Goal: Communication & Community: Answer question/provide support

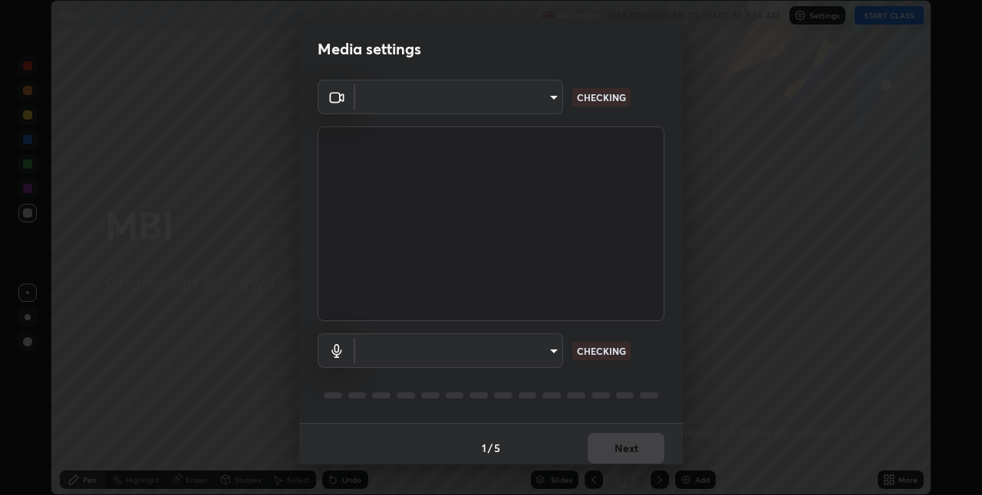
scroll to position [8, 0]
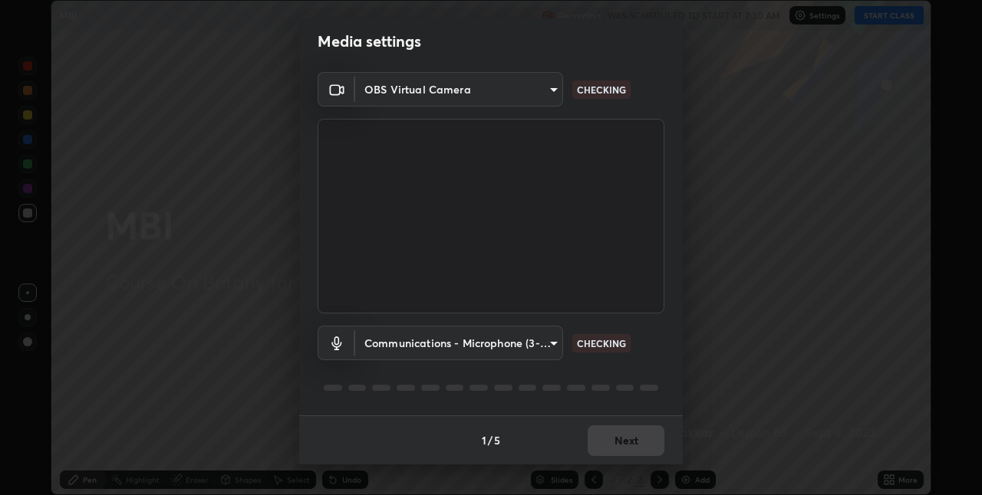
type input "8eb8a9b94d543390f1bf6c46f2de83bcb95ddf8c53c718d69585ea9f7ba8e57b"
type input "communications"
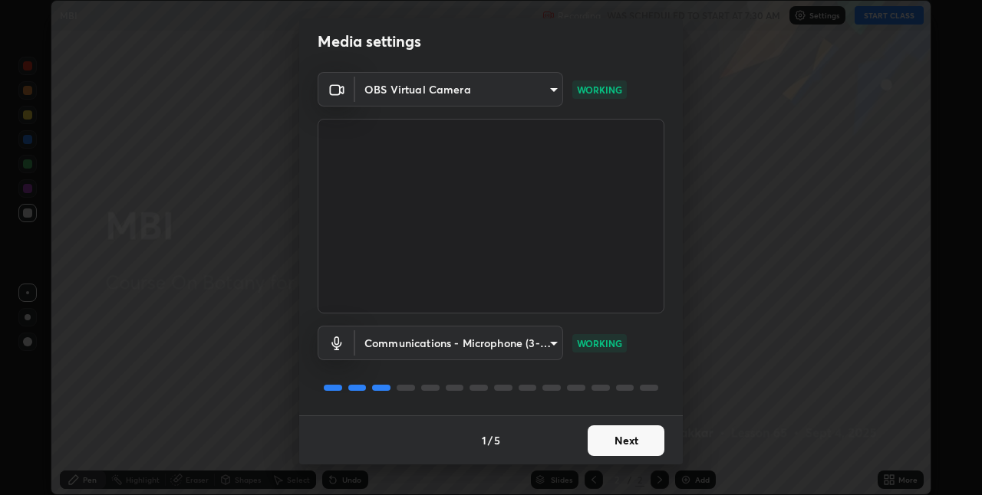
click at [597, 447] on button "Next" at bounding box center [625, 441] width 77 height 31
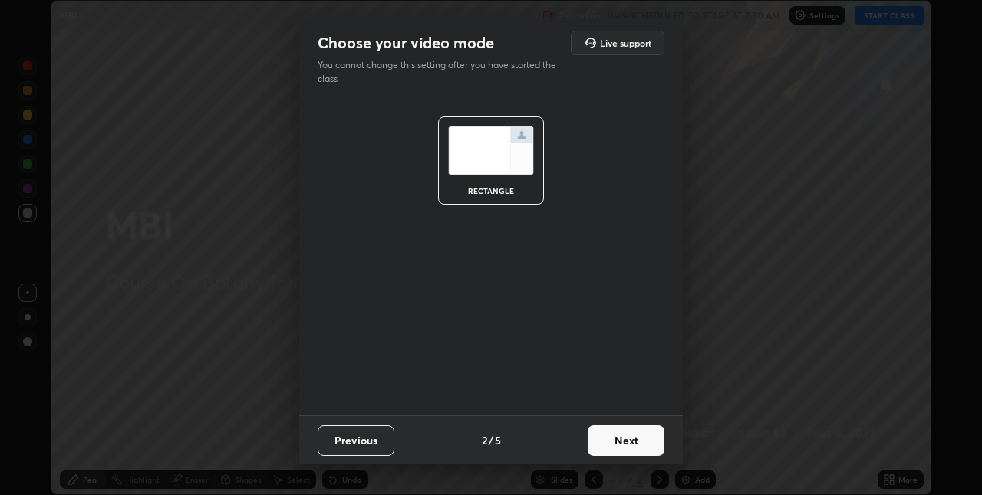
scroll to position [0, 0]
click at [602, 445] on button "Next" at bounding box center [625, 441] width 77 height 31
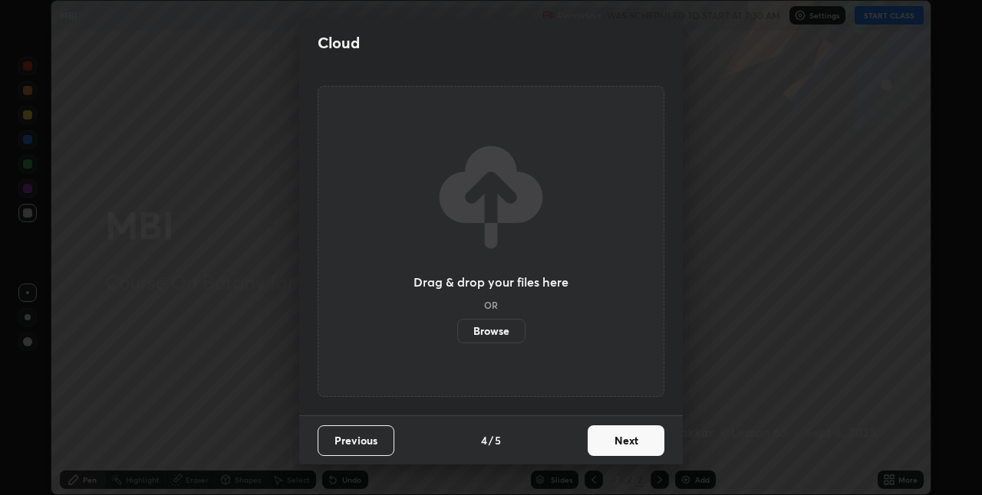
click at [606, 442] on button "Next" at bounding box center [625, 441] width 77 height 31
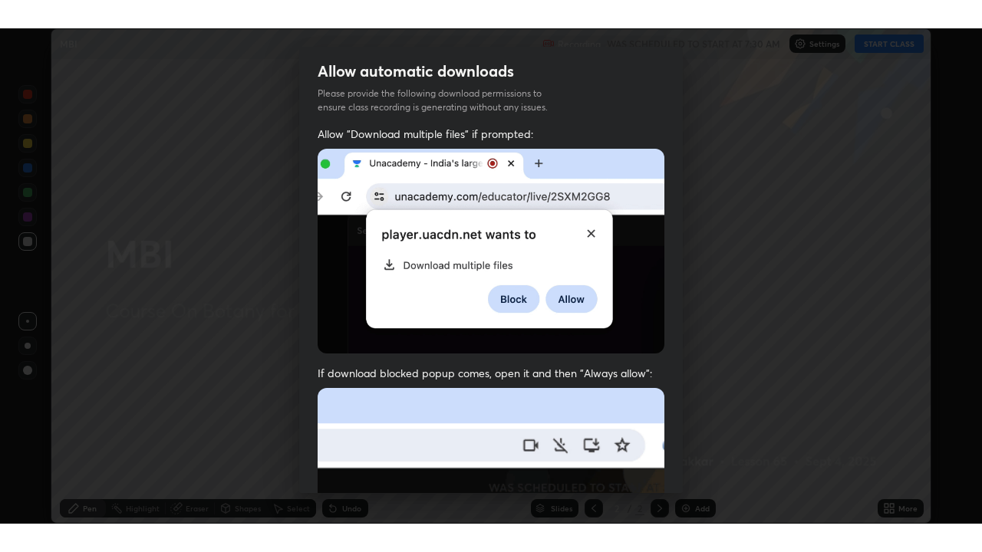
scroll to position [321, 0]
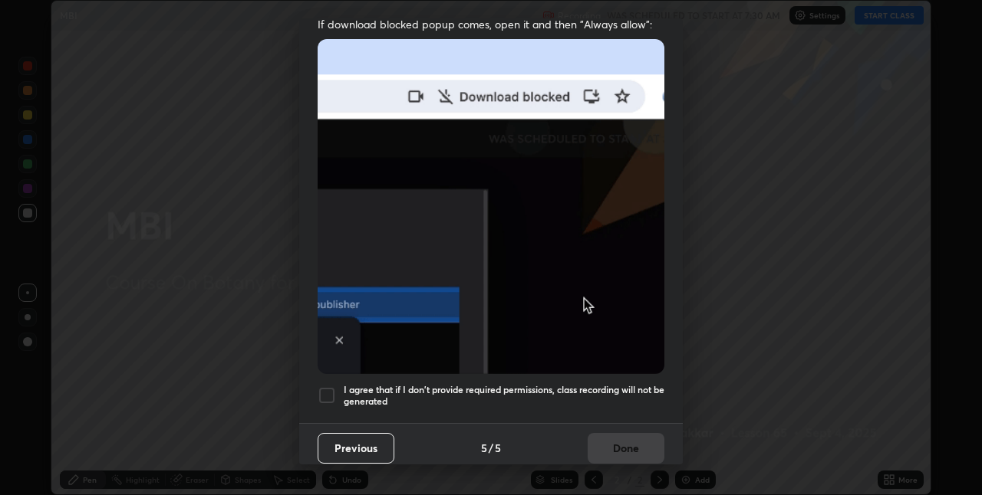
click at [609, 384] on h5 "I agree that if I don't provide required permissions, class recording will not …" at bounding box center [504, 396] width 321 height 24
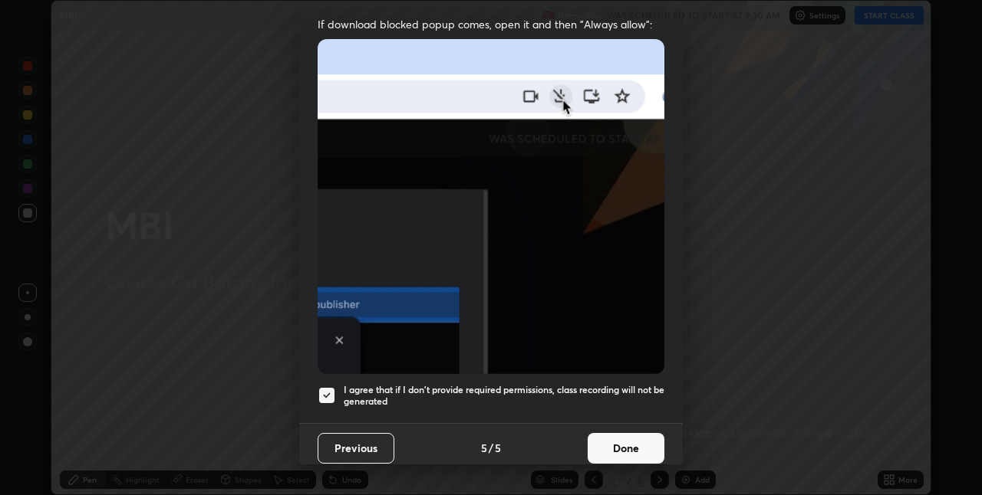
click at [613, 436] on button "Done" at bounding box center [625, 448] width 77 height 31
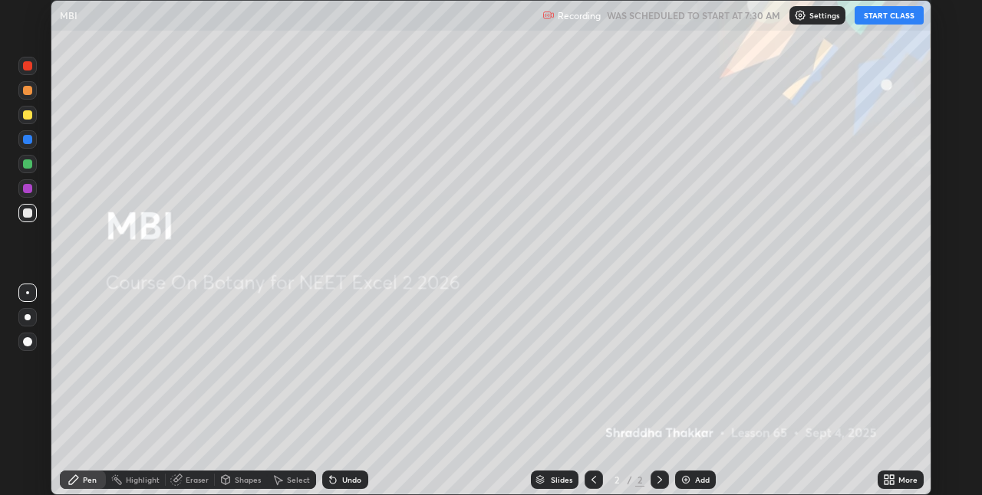
click at [876, 21] on button "START CLASS" at bounding box center [888, 15] width 69 height 18
click at [891, 478] on icon at bounding box center [892, 477] width 4 height 4
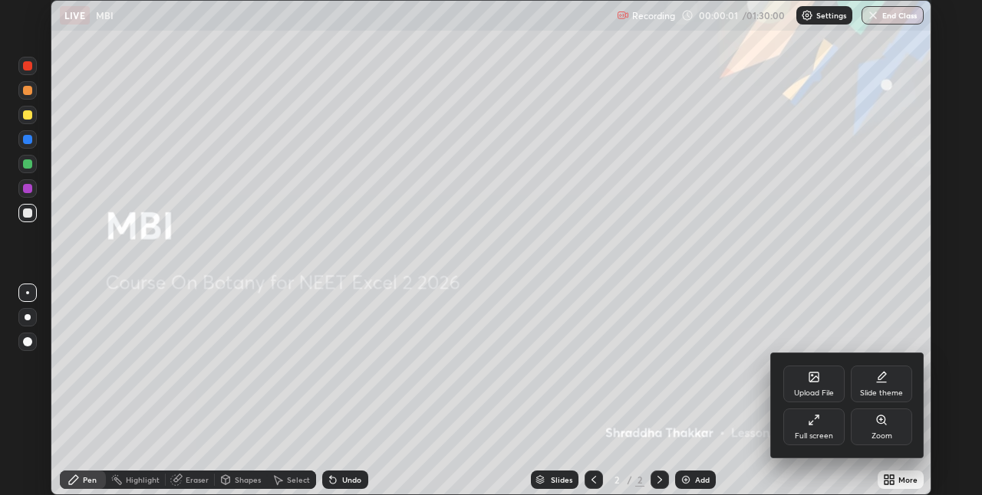
click at [808, 429] on div "Full screen" at bounding box center [813, 427] width 61 height 37
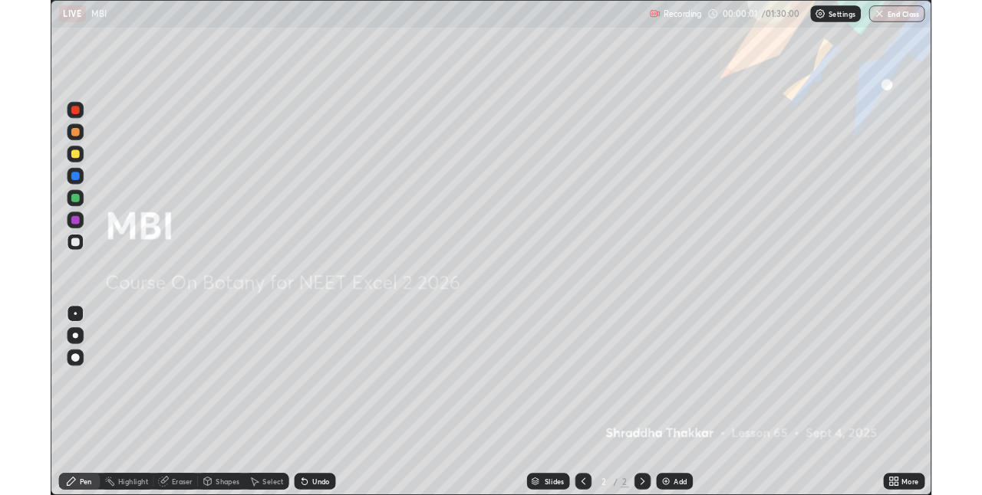
scroll to position [552, 982]
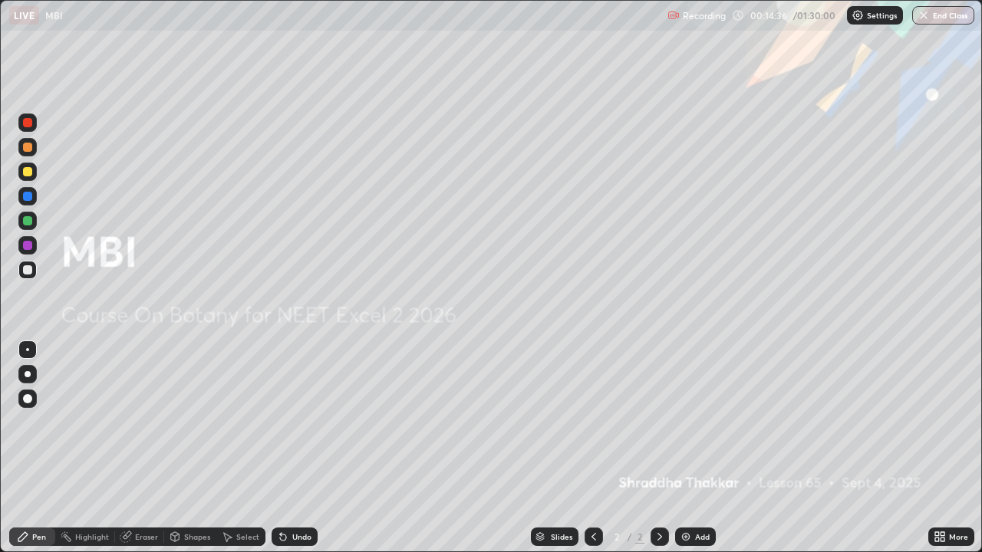
click at [687, 495] on img at bounding box center [685, 537] width 12 height 12
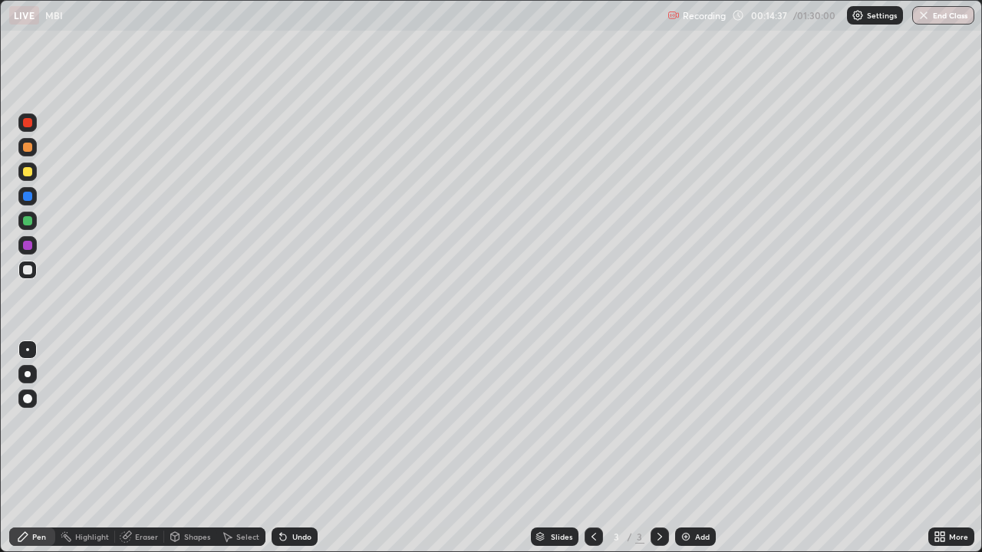
click at [33, 221] on div at bounding box center [27, 221] width 18 height 18
click at [149, 495] on div "Eraser" at bounding box center [146, 537] width 23 height 8
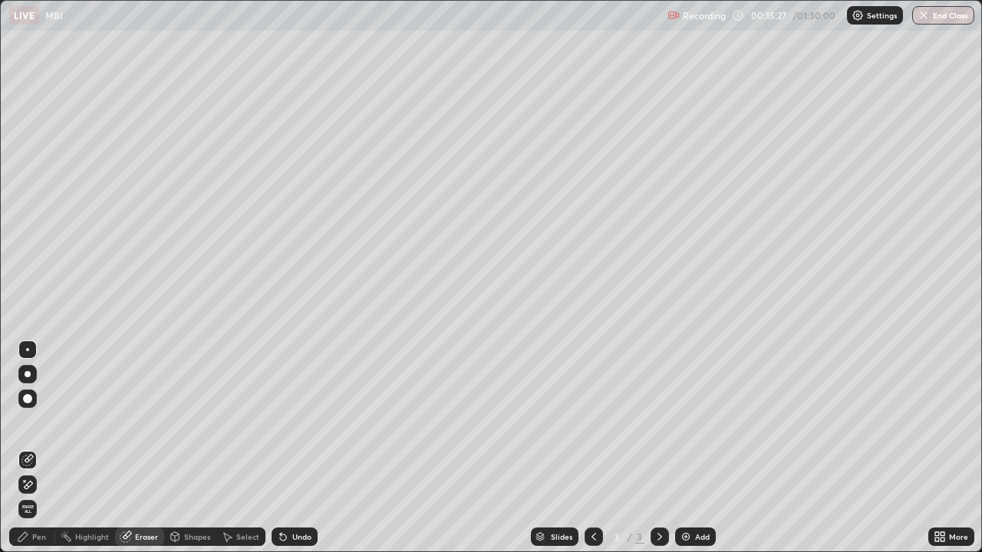
click at [32, 495] on div "Pen" at bounding box center [39, 537] width 14 height 8
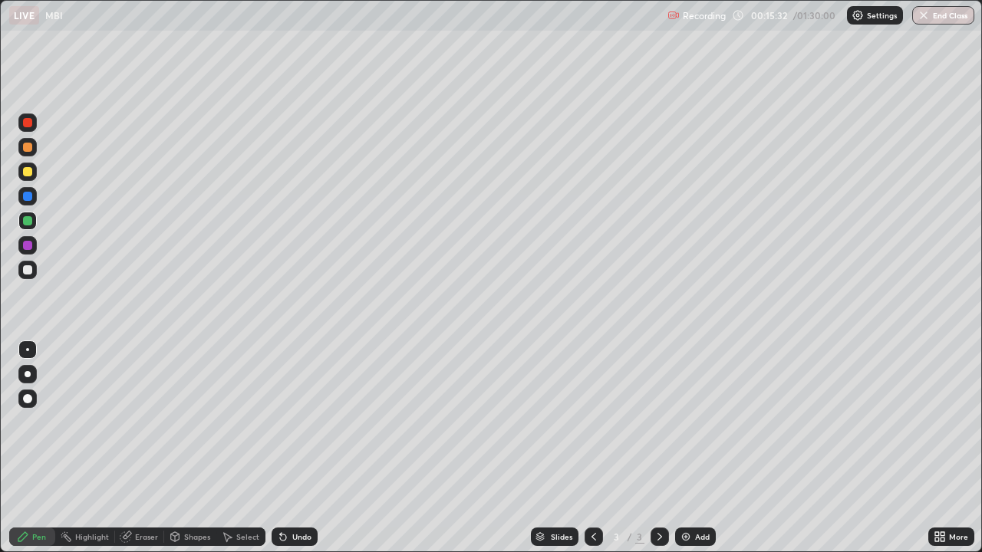
click at [301, 495] on div "Undo" at bounding box center [294, 537] width 46 height 18
click at [297, 495] on div "Undo" at bounding box center [301, 537] width 19 height 8
click at [295, 495] on div "Undo" at bounding box center [294, 537] width 46 height 18
click at [292, 495] on div "Undo" at bounding box center [294, 537] width 46 height 18
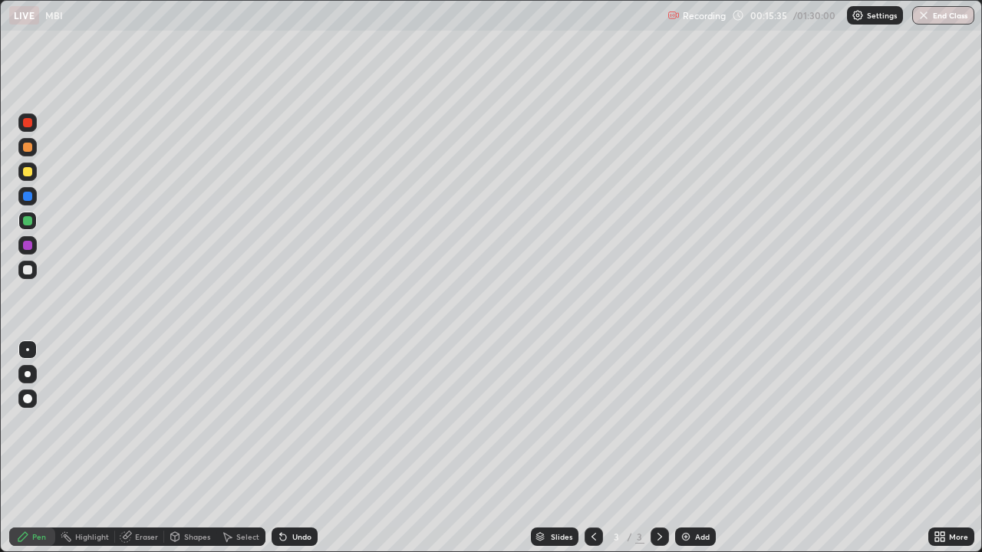
click at [294, 495] on div "Undo" at bounding box center [301, 537] width 19 height 8
click at [292, 495] on div "Undo" at bounding box center [294, 537] width 46 height 18
click at [292, 495] on div "Undo" at bounding box center [301, 537] width 19 height 8
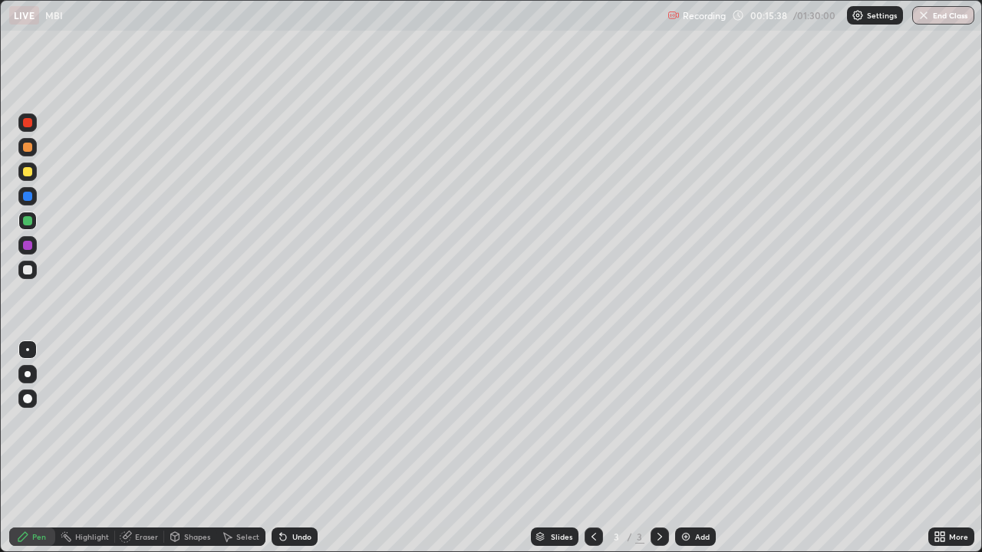
click at [133, 495] on div "Eraser" at bounding box center [139, 537] width 49 height 18
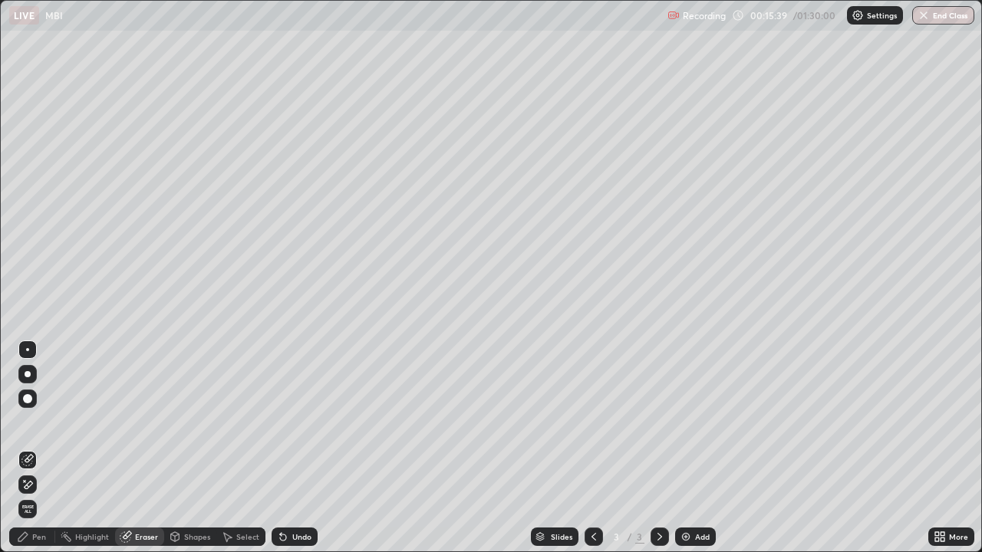
click at [38, 495] on div "Pen" at bounding box center [39, 537] width 14 height 8
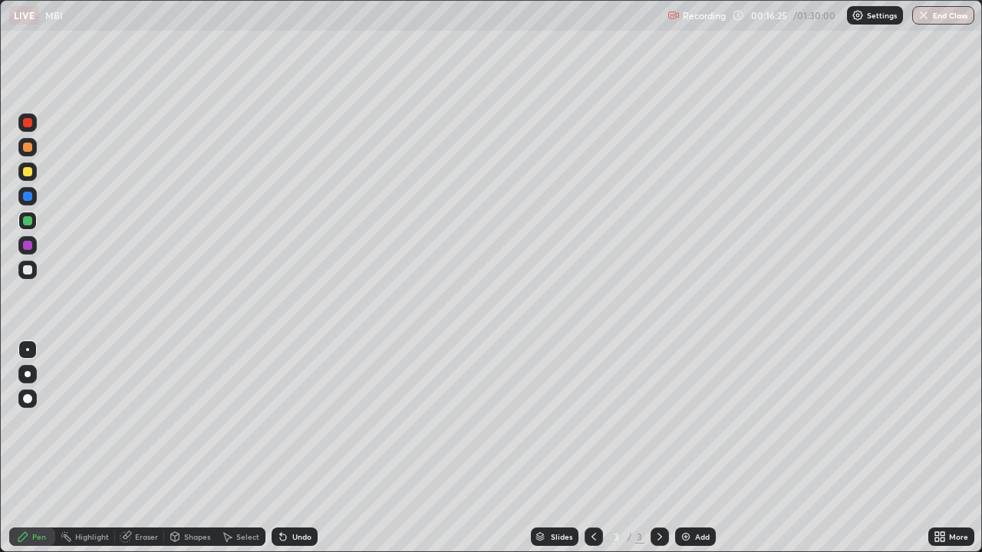
click at [143, 495] on div "Eraser" at bounding box center [146, 537] width 23 height 8
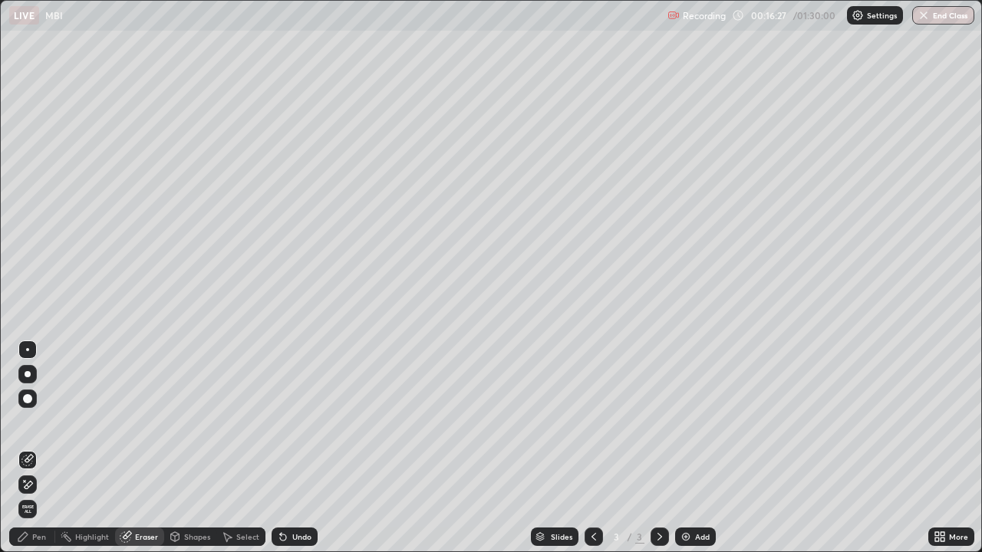
click at [47, 495] on div "Pen" at bounding box center [32, 537] width 46 height 18
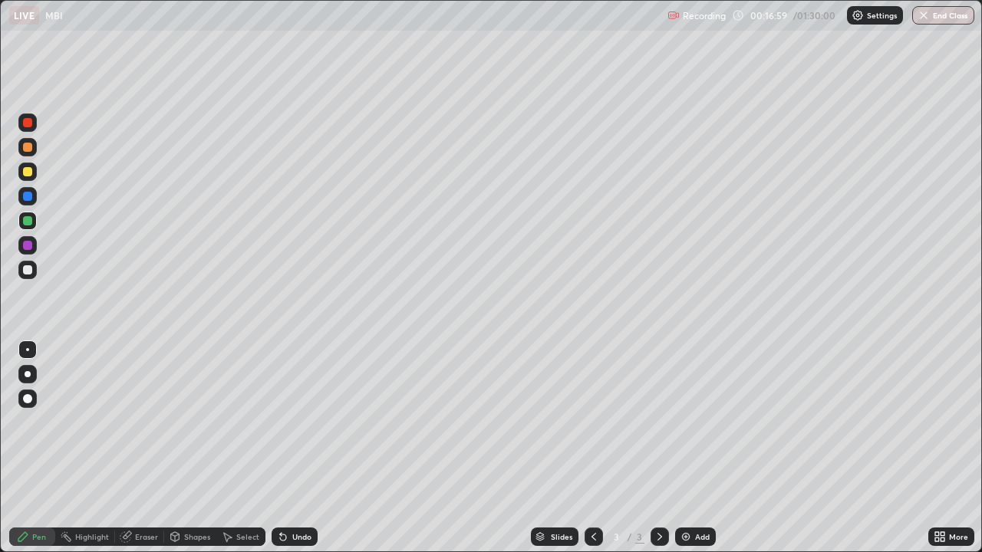
click at [28, 245] on div at bounding box center [27, 245] width 9 height 9
click at [292, 495] on div "Undo" at bounding box center [301, 537] width 19 height 8
click at [293, 495] on div "Undo" at bounding box center [301, 537] width 19 height 8
click at [294, 495] on div "Undo" at bounding box center [301, 537] width 19 height 8
click at [159, 495] on div "Eraser" at bounding box center [139, 537] width 49 height 18
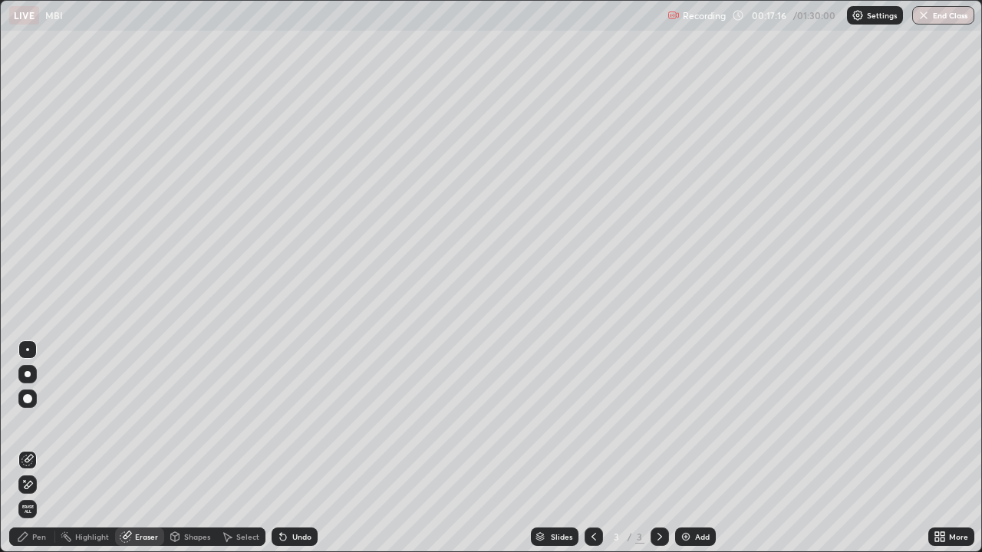
click at [44, 495] on div "Pen" at bounding box center [39, 537] width 14 height 8
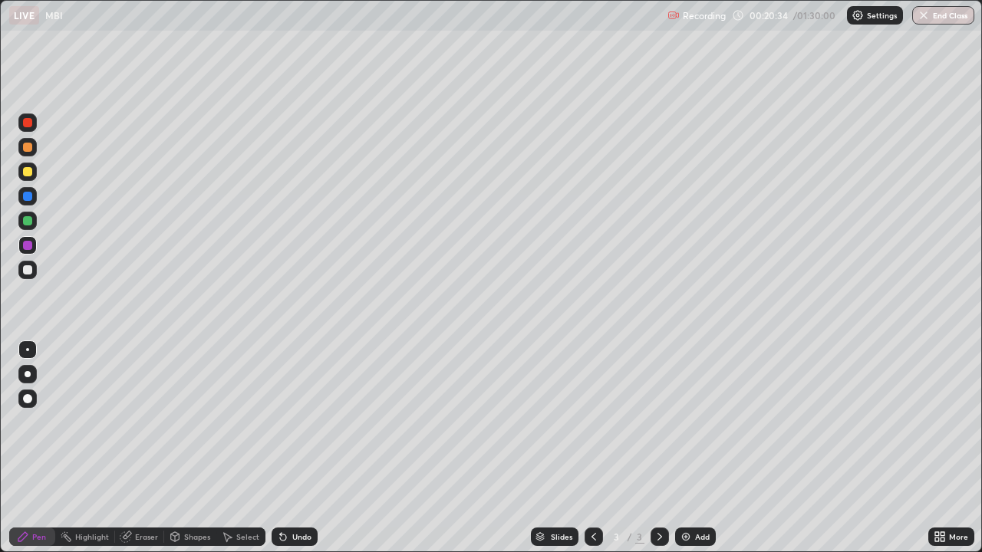
click at [658, 495] on icon at bounding box center [659, 537] width 12 height 12
click at [936, 495] on icon at bounding box center [937, 534] width 4 height 4
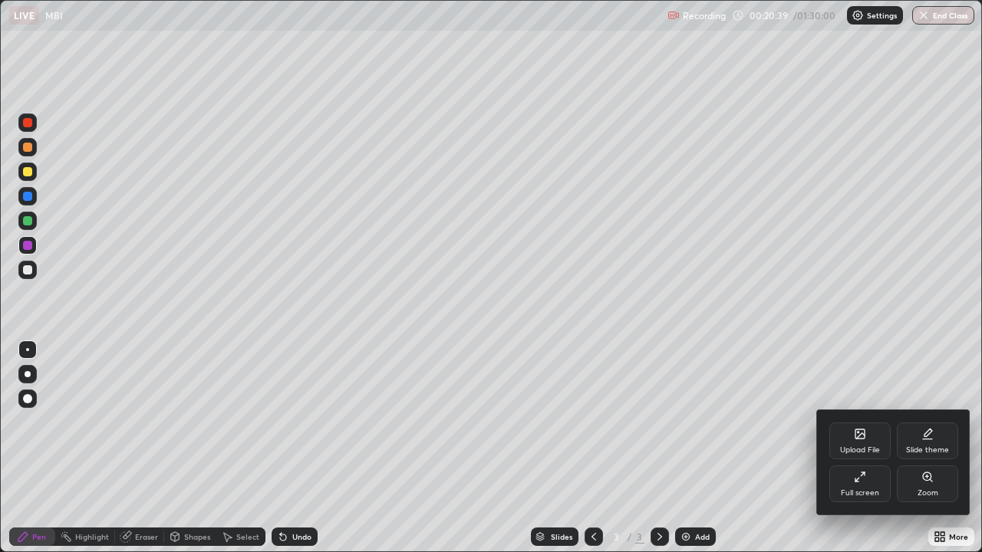
click at [871, 443] on div "Upload File" at bounding box center [859, 441] width 61 height 37
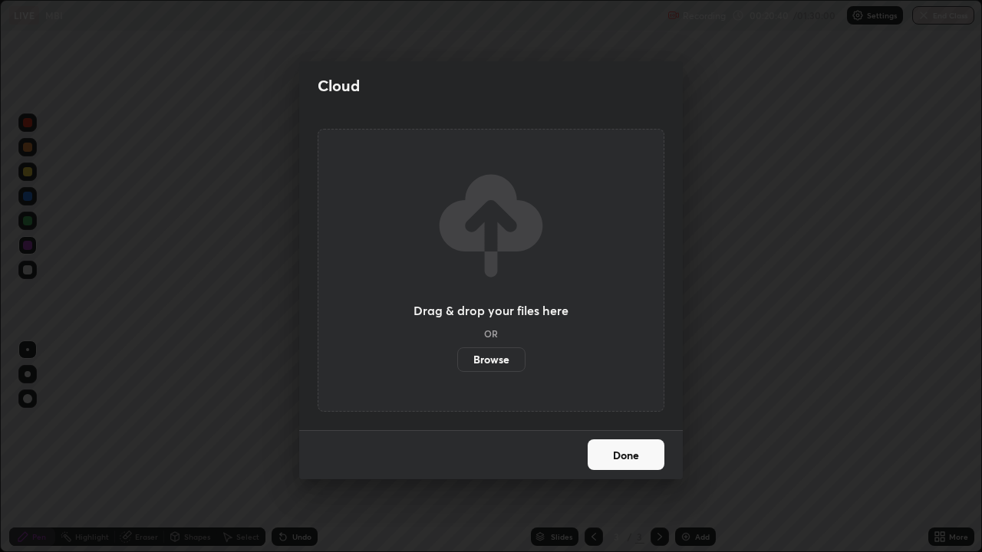
click at [517, 358] on label "Browse" at bounding box center [491, 359] width 68 height 25
click at [457, 358] on input "Browse" at bounding box center [457, 359] width 0 height 25
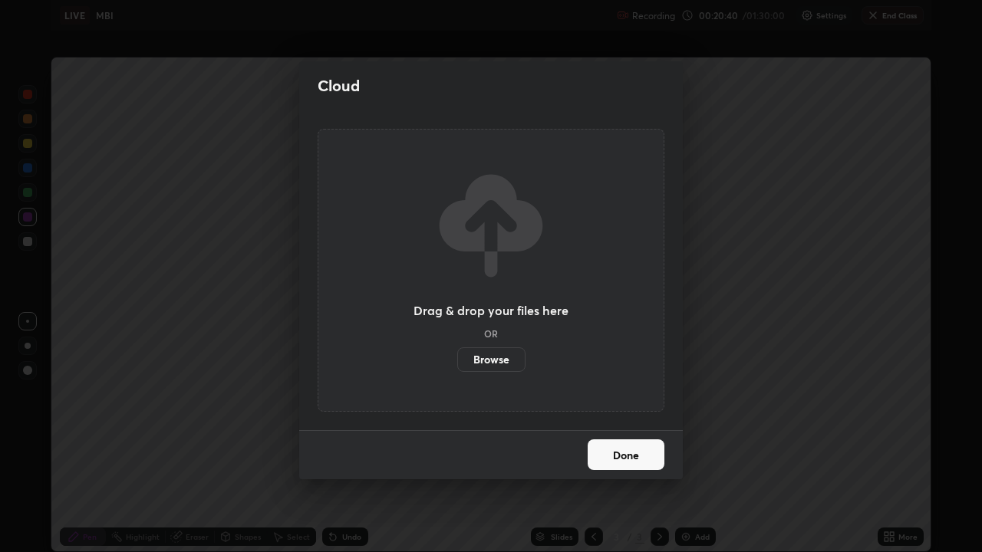
scroll to position [76186, 75700]
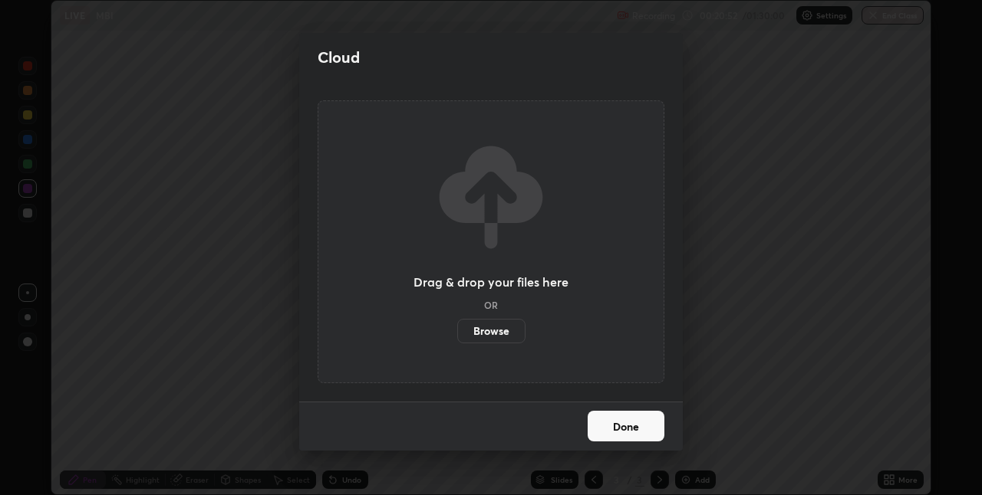
click at [490, 339] on label "Browse" at bounding box center [491, 331] width 68 height 25
click at [457, 339] on input "Browse" at bounding box center [457, 331] width 0 height 25
click at [609, 430] on button "Done" at bounding box center [625, 426] width 77 height 31
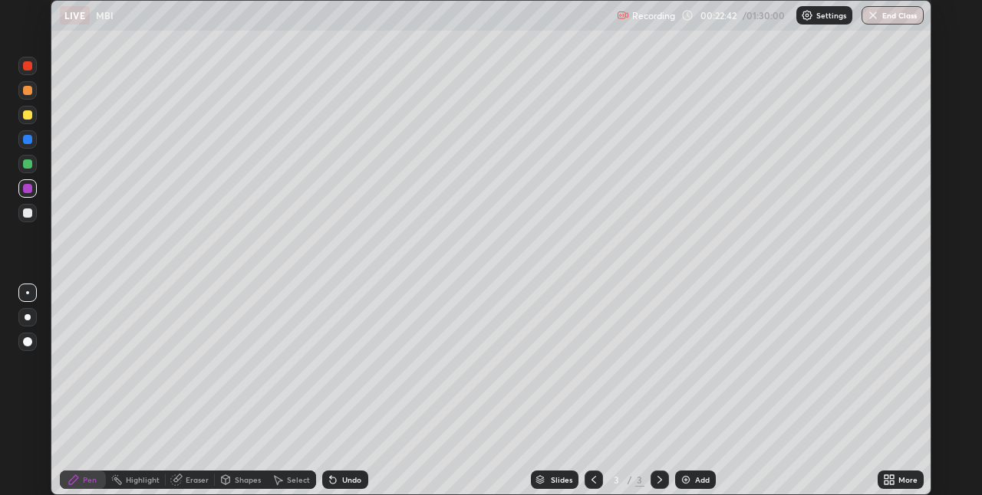
click at [896, 478] on div "More" at bounding box center [900, 480] width 46 height 18
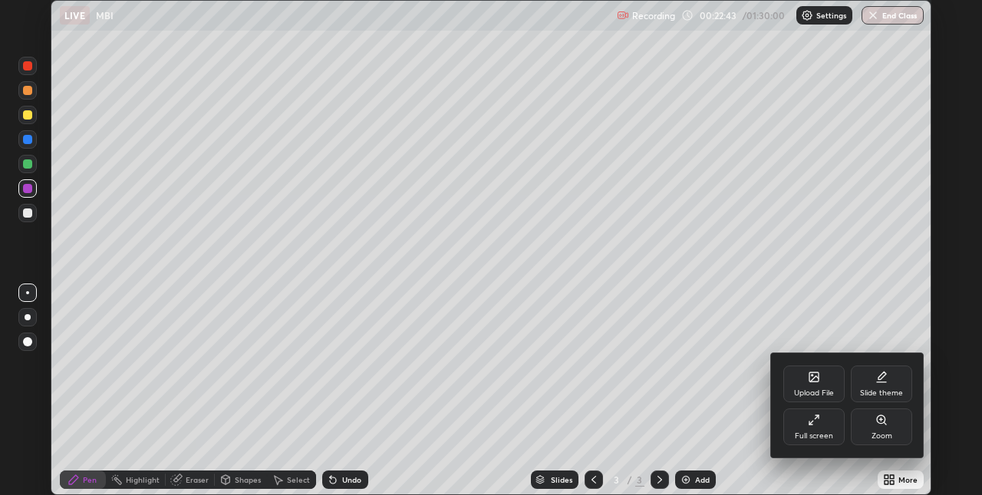
click at [815, 436] on div "Full screen" at bounding box center [813, 436] width 38 height 8
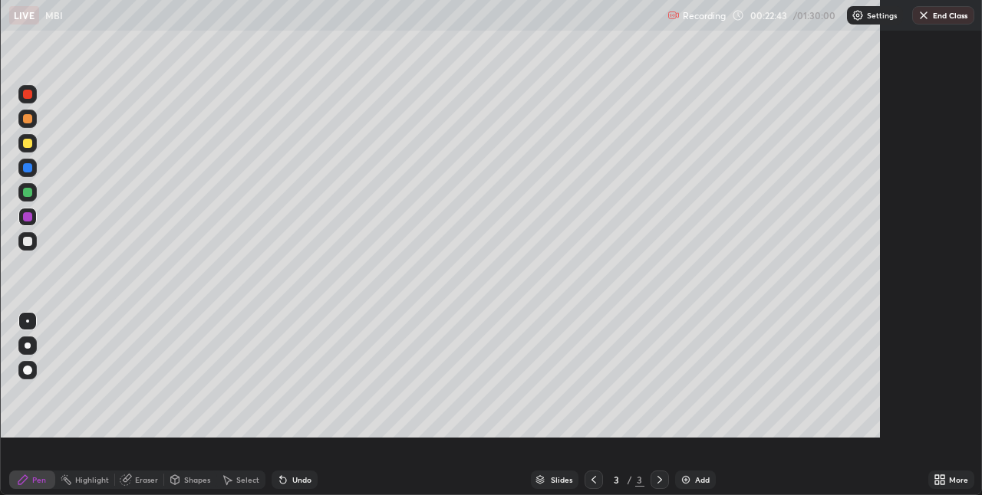
scroll to position [552, 982]
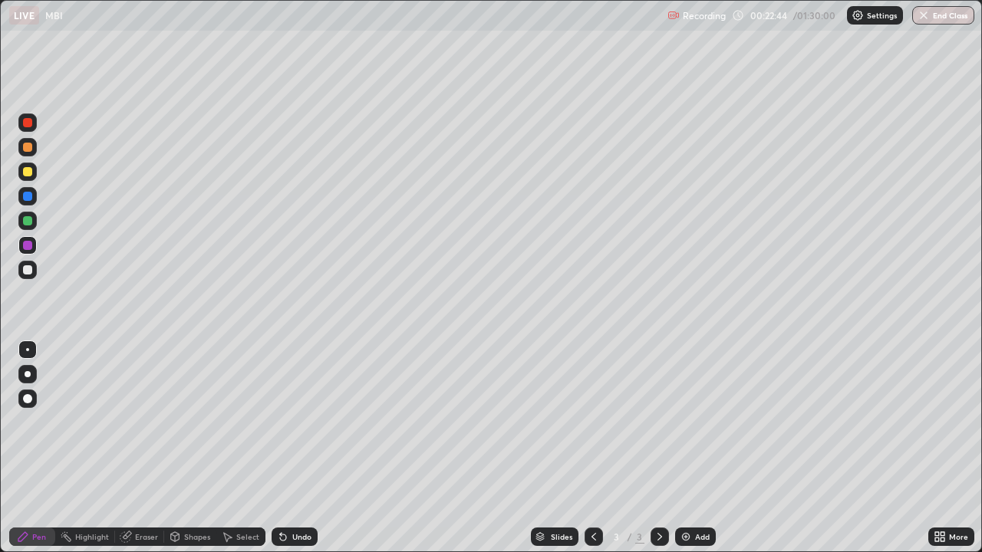
click at [691, 495] on div "Add" at bounding box center [695, 537] width 41 height 18
click at [25, 170] on div at bounding box center [27, 171] width 9 height 9
click at [28, 153] on div at bounding box center [27, 147] width 18 height 18
click at [35, 199] on div at bounding box center [27, 196] width 18 height 18
click at [27, 150] on div at bounding box center [27, 147] width 9 height 9
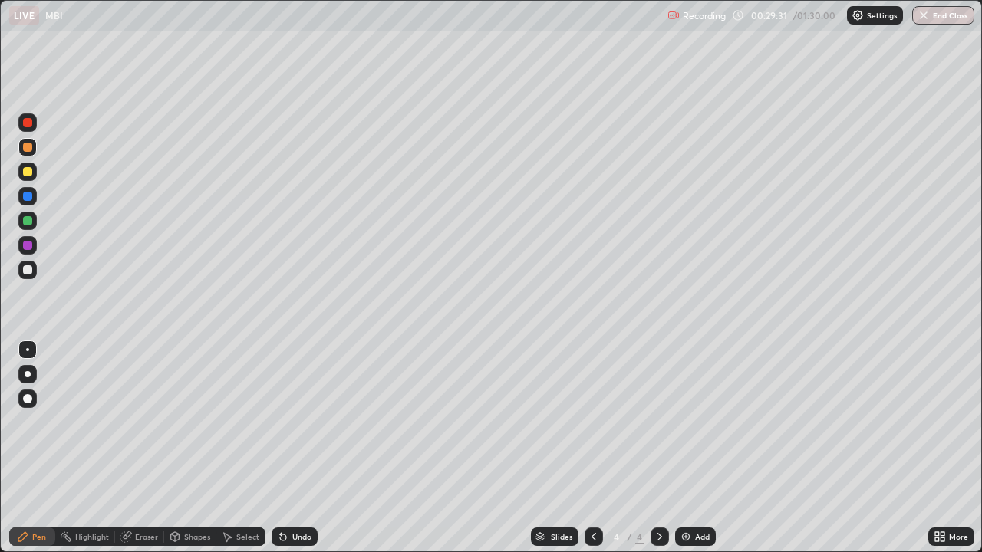
click at [144, 495] on div "Eraser" at bounding box center [146, 537] width 23 height 8
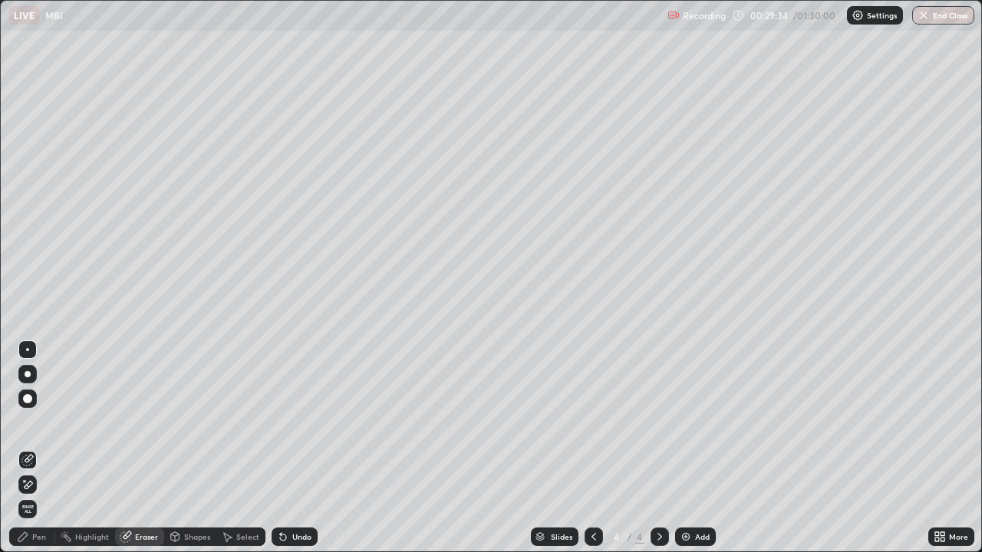
click at [34, 495] on div "Pen" at bounding box center [39, 537] width 14 height 8
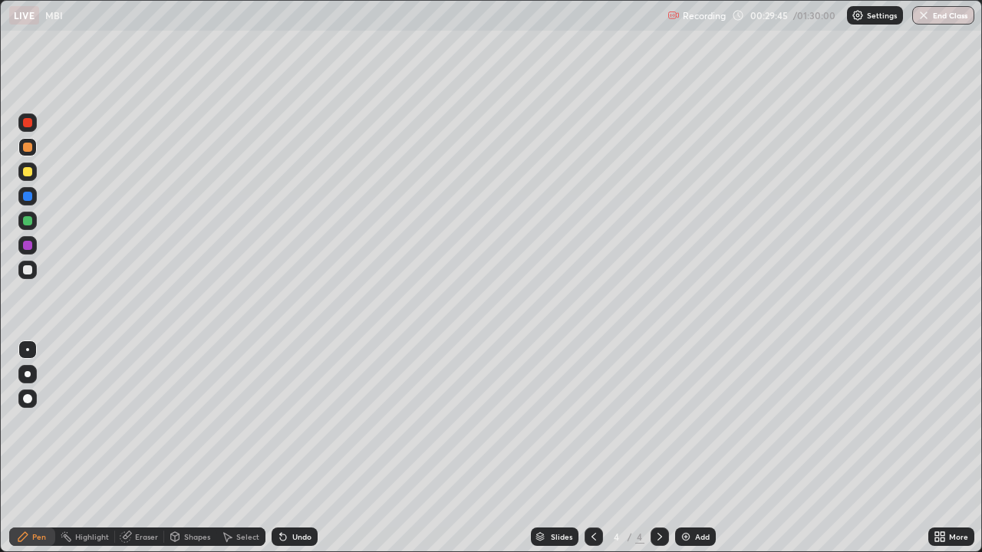
click at [29, 225] on div at bounding box center [27, 220] width 9 height 9
click at [691, 495] on div "Add" at bounding box center [695, 537] width 41 height 18
click at [28, 226] on div at bounding box center [27, 221] width 18 height 18
click at [33, 153] on div at bounding box center [27, 147] width 18 height 18
click at [28, 273] on div at bounding box center [27, 269] width 9 height 9
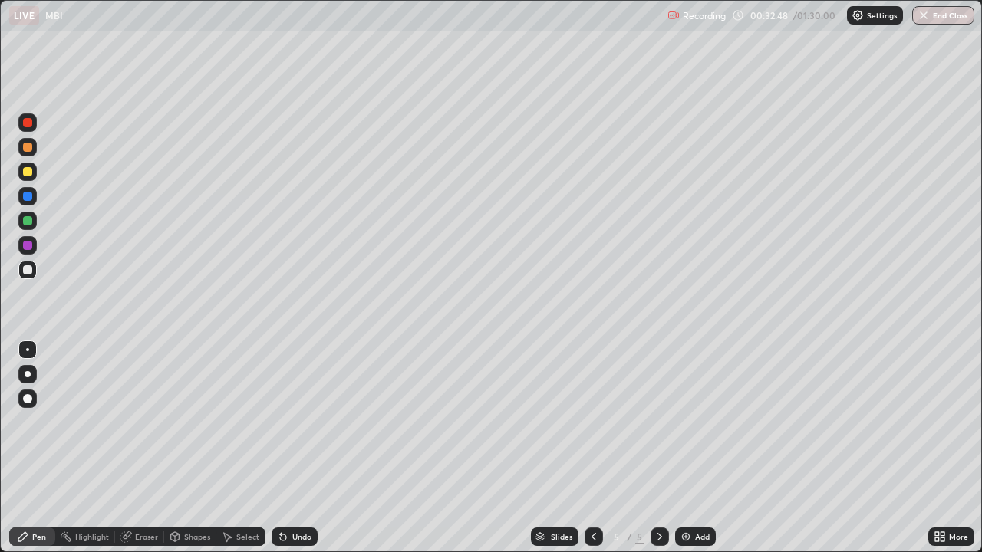
click at [289, 495] on div "Undo" at bounding box center [294, 537] width 46 height 18
click at [695, 495] on div "Add" at bounding box center [702, 537] width 15 height 8
click at [295, 495] on div "Undo" at bounding box center [301, 537] width 19 height 8
click at [143, 495] on div "Eraser" at bounding box center [146, 537] width 23 height 8
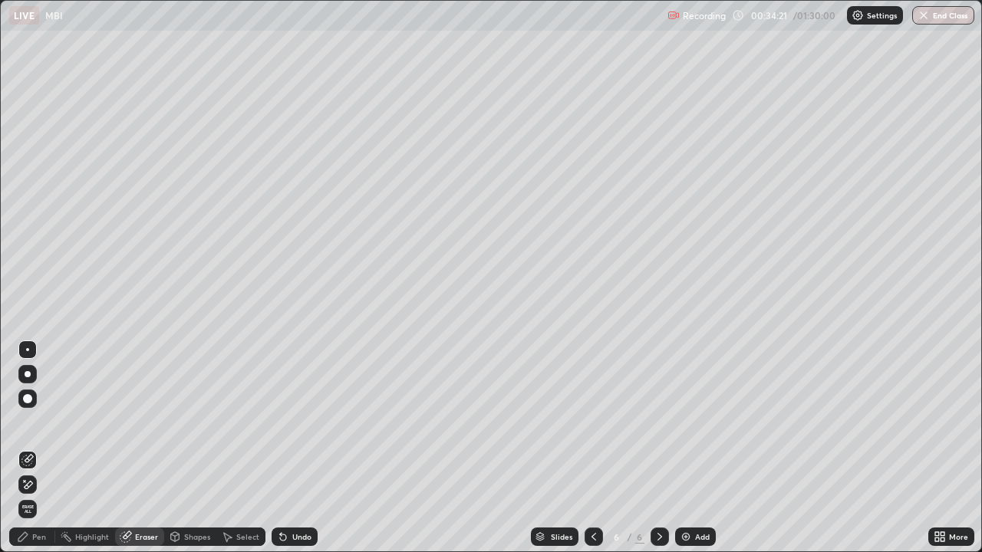
click at [38, 495] on div "Pen" at bounding box center [39, 537] width 14 height 8
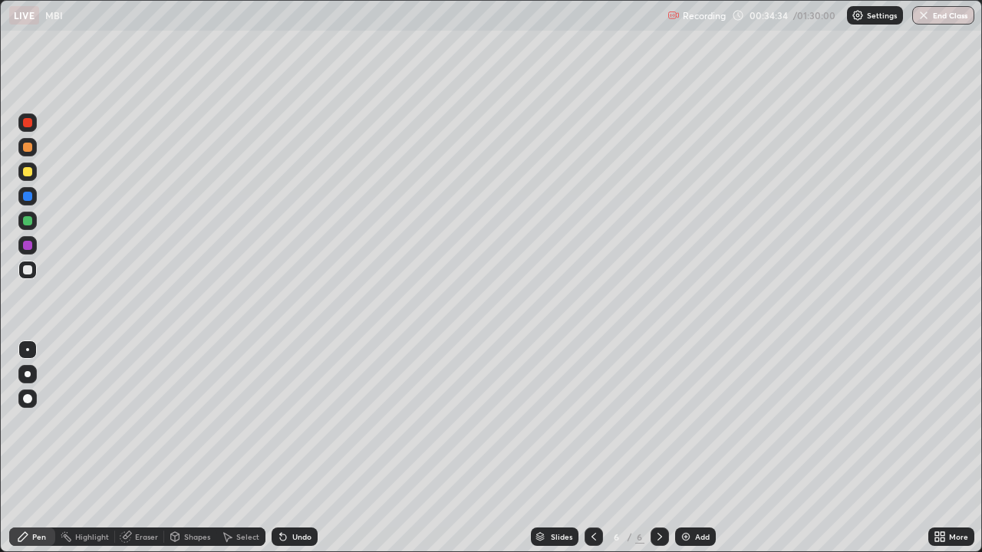
click at [292, 495] on div "Undo" at bounding box center [301, 537] width 19 height 8
click at [9, 495] on div "Pen" at bounding box center [32, 537] width 46 height 18
click at [301, 495] on div "Undo" at bounding box center [301, 537] width 19 height 8
click at [294, 495] on div "Undo" at bounding box center [294, 537] width 46 height 18
click at [294, 495] on div "Undo" at bounding box center [301, 537] width 19 height 8
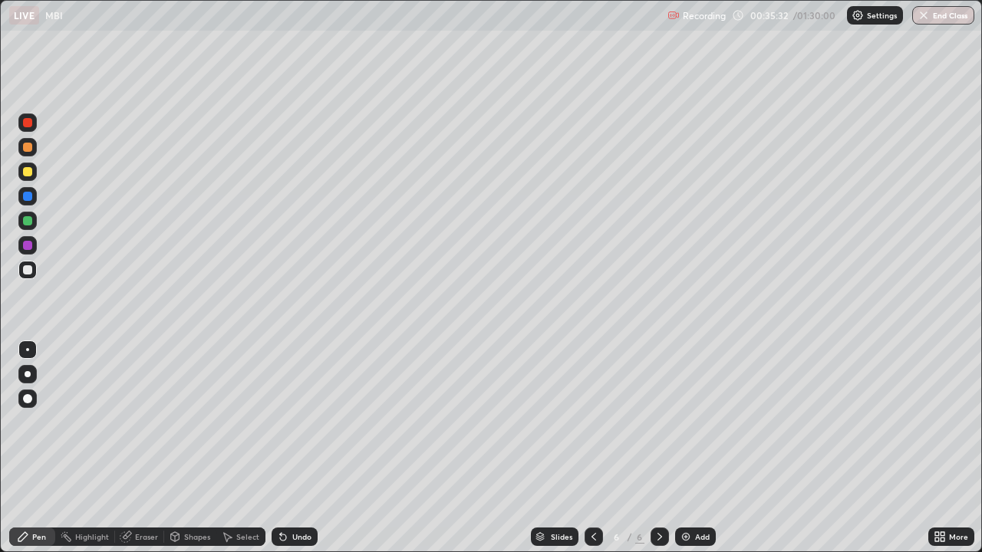
click at [292, 495] on div "Undo" at bounding box center [301, 537] width 19 height 8
click at [304, 495] on div "Undo" at bounding box center [301, 537] width 19 height 8
click at [299, 495] on div "Undo" at bounding box center [294, 537] width 46 height 18
click at [296, 495] on div "Undo" at bounding box center [294, 537] width 46 height 18
click at [294, 495] on div "Undo" at bounding box center [294, 537] width 46 height 18
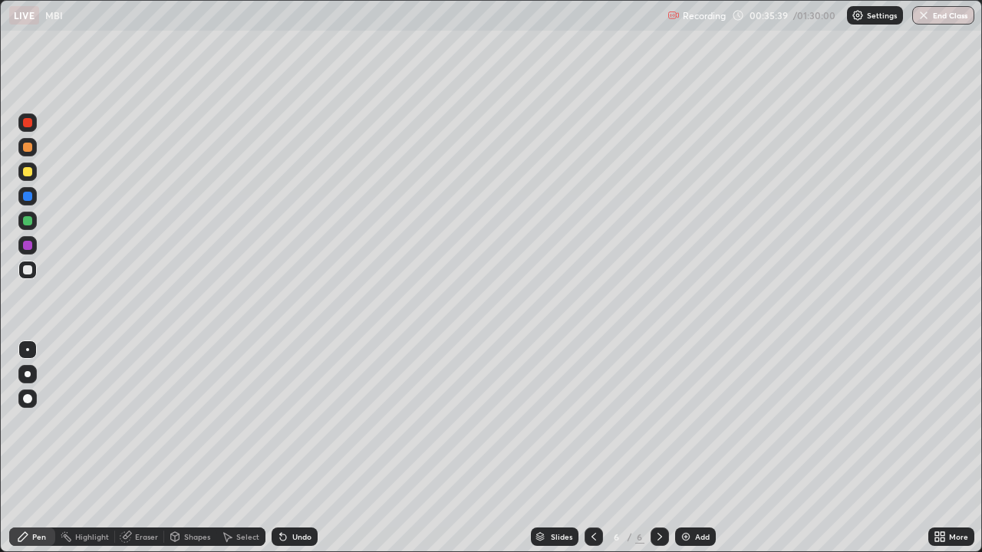
click at [31, 247] on div at bounding box center [27, 245] width 9 height 9
click at [28, 199] on div at bounding box center [27, 196] width 9 height 9
click at [288, 495] on div "Undo" at bounding box center [294, 537] width 46 height 18
click at [695, 495] on div "Add" at bounding box center [702, 537] width 15 height 8
click at [28, 272] on div at bounding box center [27, 269] width 9 height 9
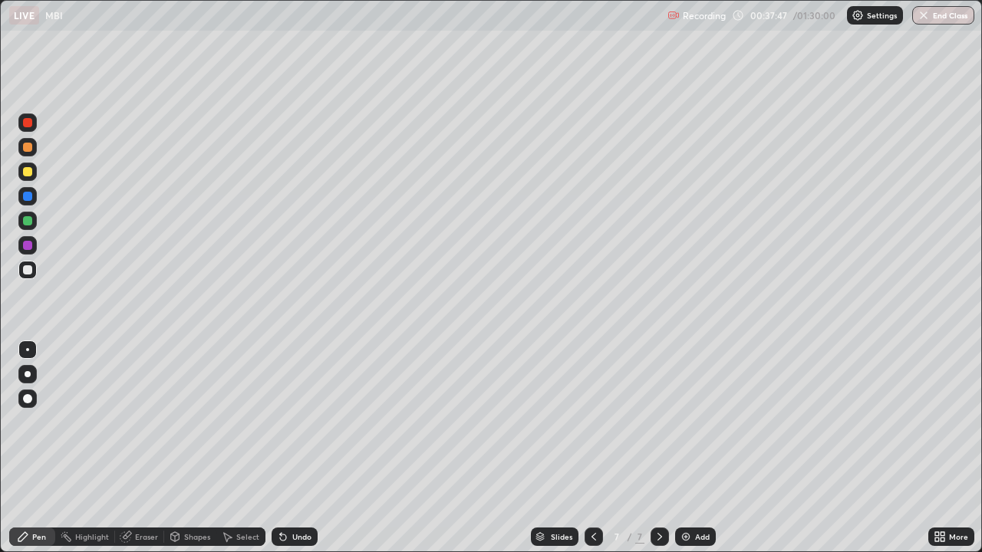
click at [34, 176] on div at bounding box center [27, 172] width 18 height 18
click at [33, 151] on div at bounding box center [27, 147] width 18 height 18
click at [280, 495] on icon at bounding box center [281, 534] width 2 height 2
click at [290, 495] on div "Undo" at bounding box center [294, 537] width 46 height 18
click at [289, 495] on div "Undo" at bounding box center [294, 537] width 46 height 18
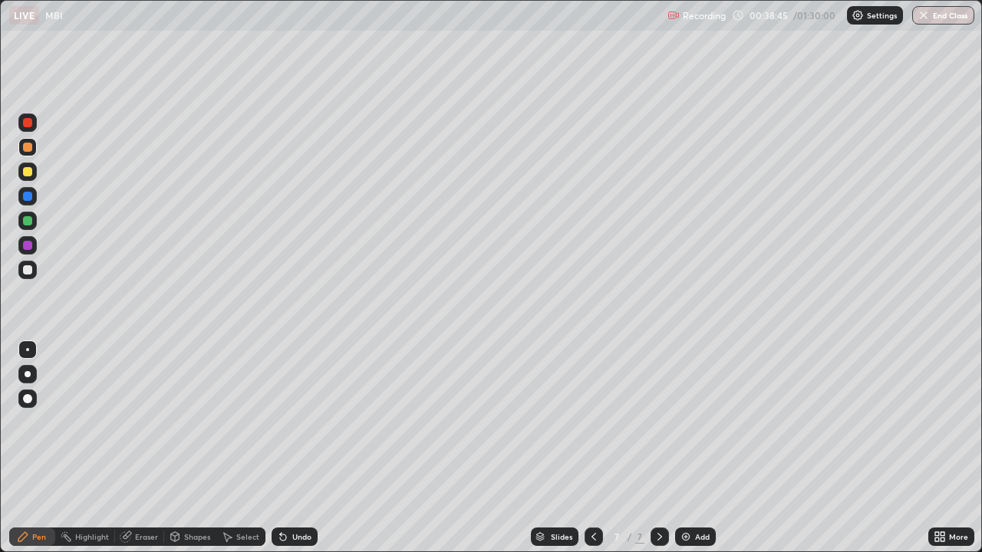
click at [298, 495] on div "Undo" at bounding box center [294, 537] width 46 height 18
click at [142, 495] on div "Eraser" at bounding box center [146, 537] width 23 height 8
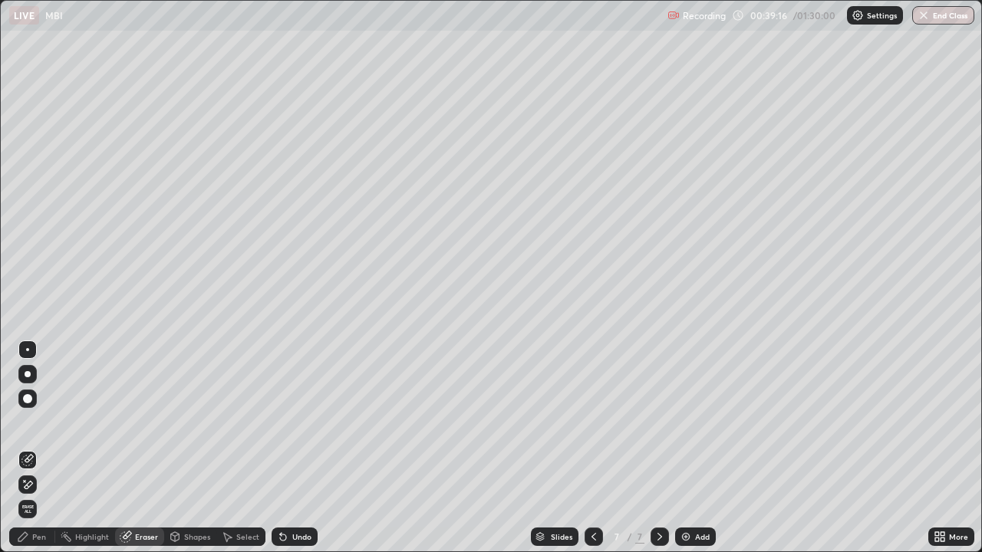
click at [38, 495] on div "Pen" at bounding box center [32, 537] width 46 height 18
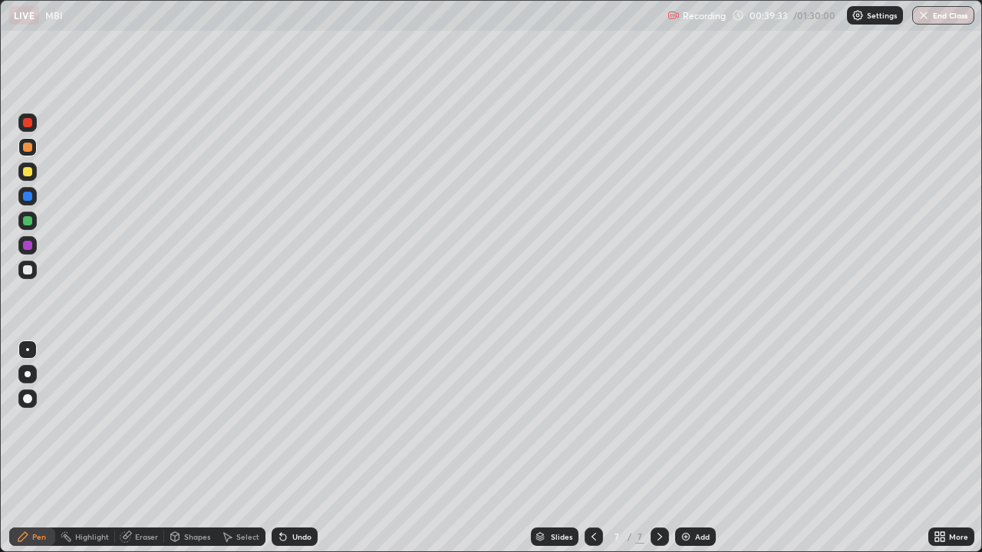
click at [137, 495] on div "Eraser" at bounding box center [146, 537] width 23 height 8
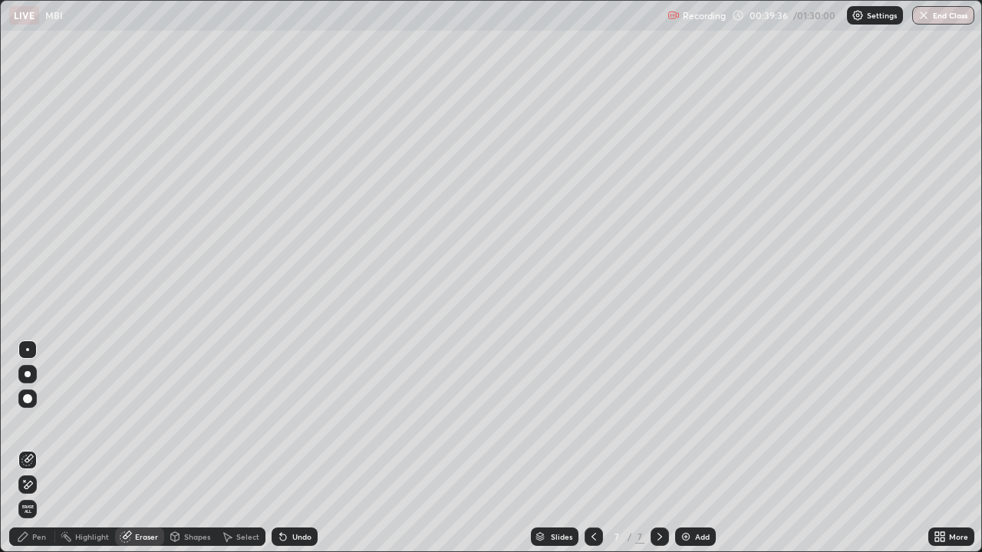
click at [38, 495] on div "Pen" at bounding box center [39, 537] width 14 height 8
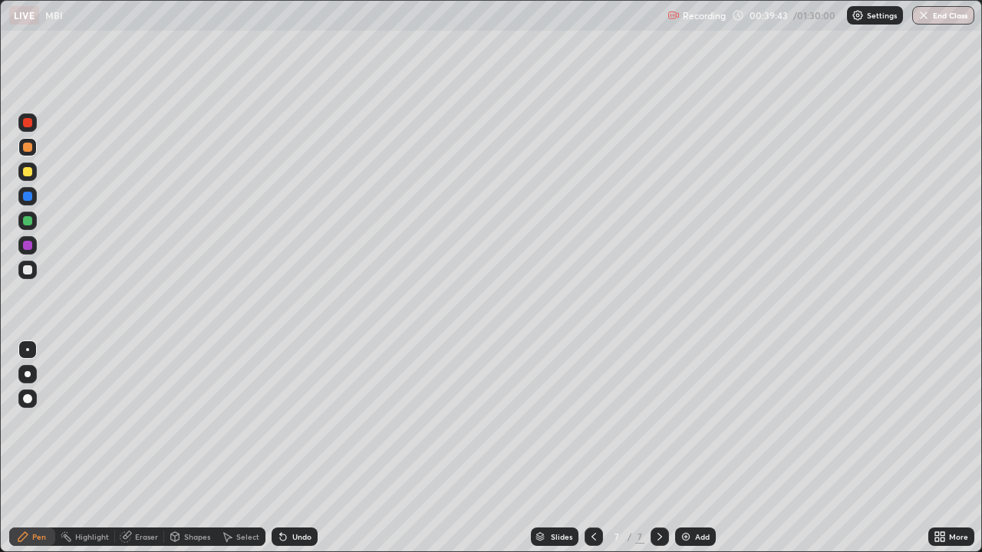
click at [29, 199] on div at bounding box center [27, 196] width 9 height 9
click at [24, 220] on div at bounding box center [27, 220] width 9 height 9
click at [306, 495] on div "Undo" at bounding box center [301, 537] width 19 height 8
click at [299, 495] on div "Undo" at bounding box center [301, 537] width 19 height 8
click at [302, 495] on div "Undo" at bounding box center [301, 537] width 19 height 8
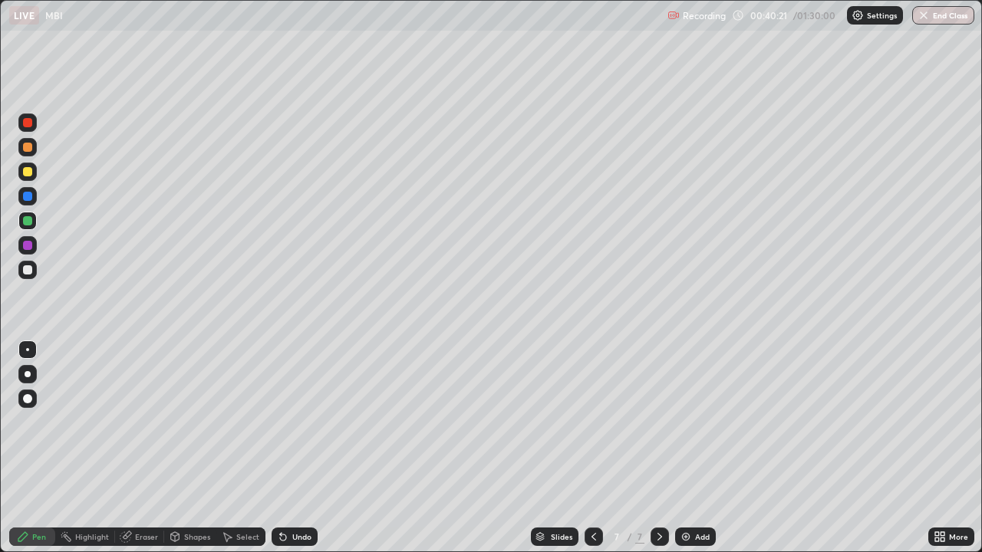
click at [302, 495] on div "Undo" at bounding box center [301, 537] width 19 height 8
click at [27, 153] on div at bounding box center [27, 147] width 18 height 18
click at [941, 495] on icon at bounding box center [942, 534] width 4 height 4
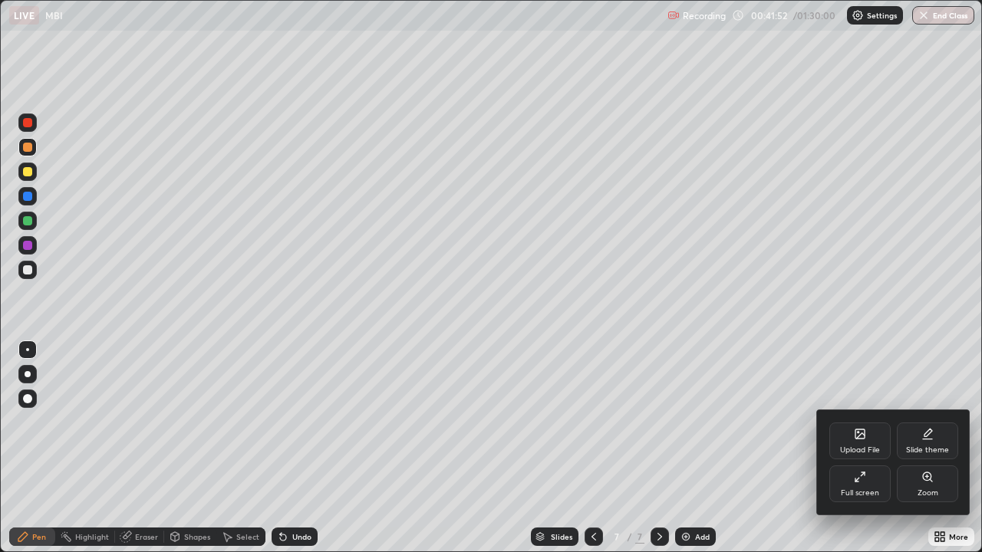
click at [849, 485] on div "Full screen" at bounding box center [859, 483] width 61 height 37
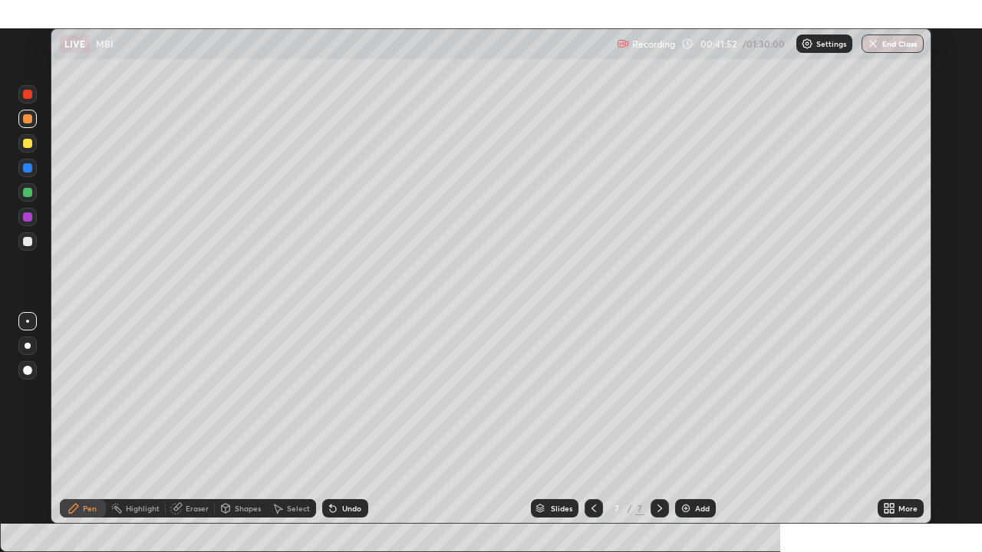
scroll to position [76186, 75700]
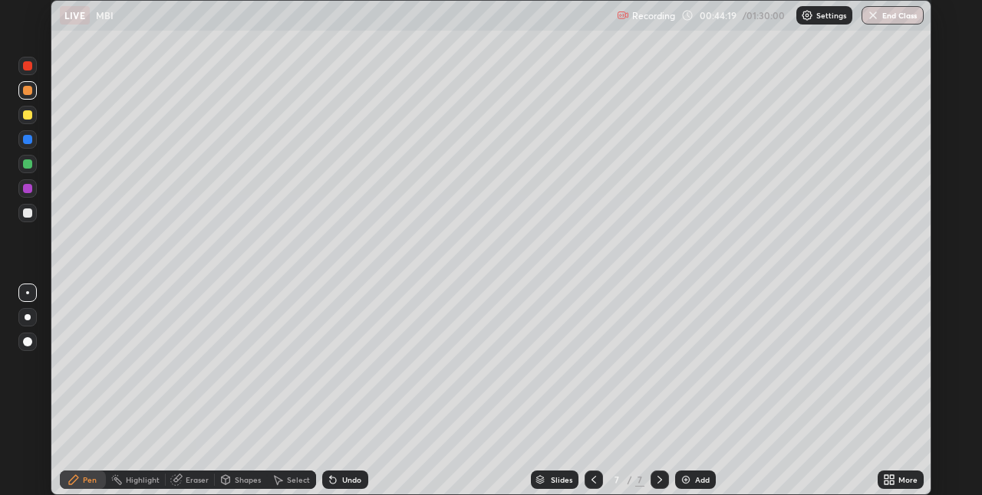
click at [891, 478] on icon at bounding box center [892, 477] width 4 height 4
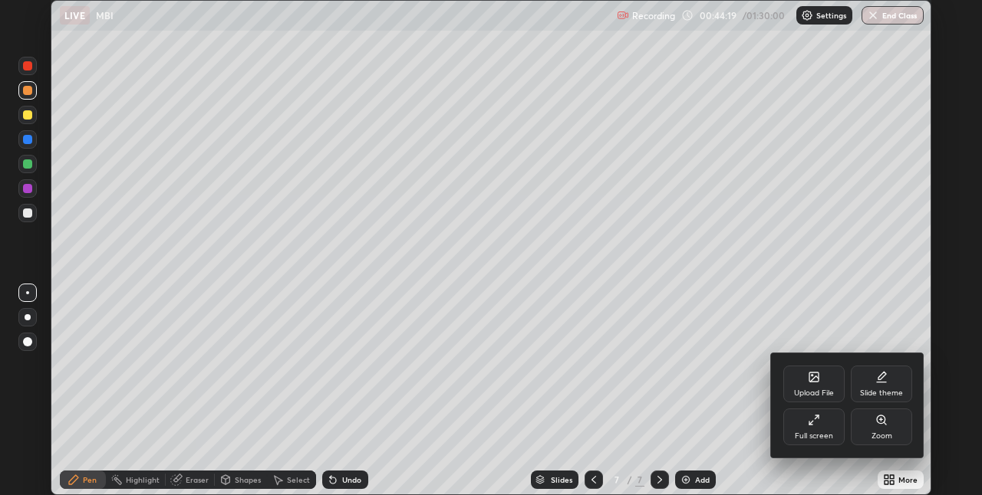
click at [820, 433] on div "Full screen" at bounding box center [813, 436] width 38 height 8
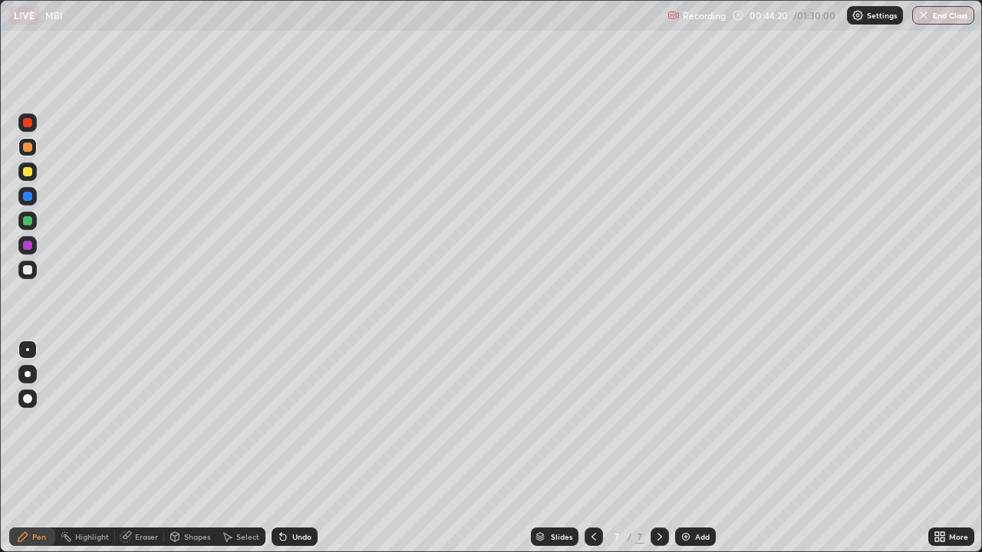
scroll to position [552, 982]
click at [552, 495] on div "Slides" at bounding box center [561, 537] width 21 height 8
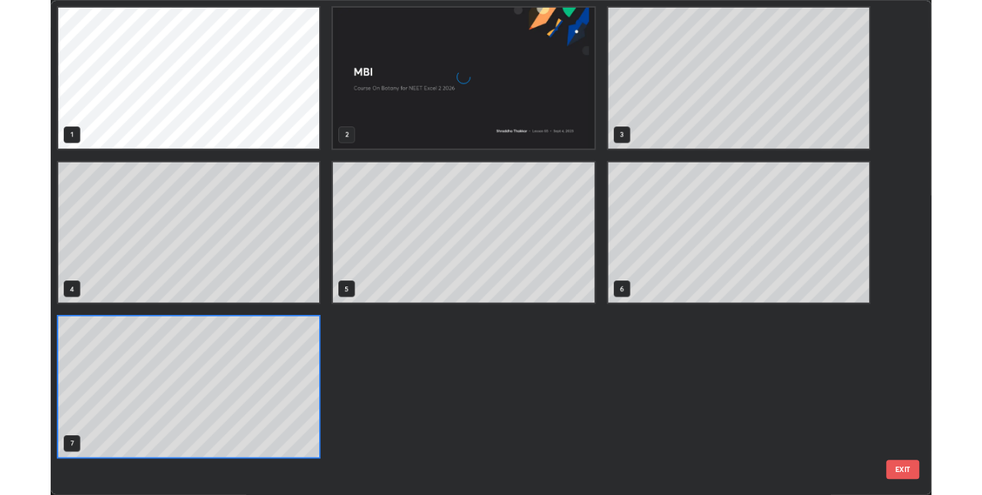
scroll to position [546, 972]
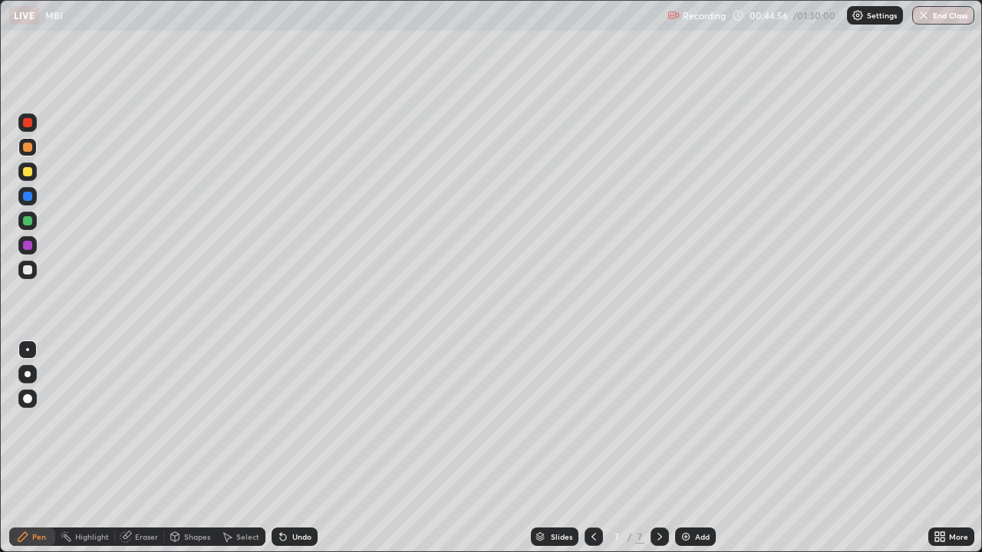
click at [949, 495] on div "More" at bounding box center [951, 537] width 46 height 18
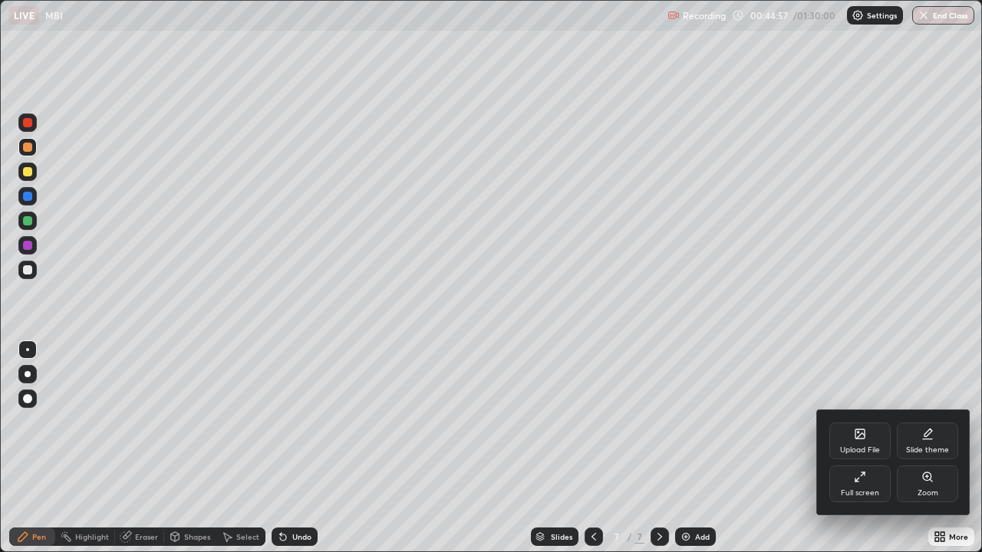
click at [860, 450] on div "Upload File" at bounding box center [860, 450] width 40 height 8
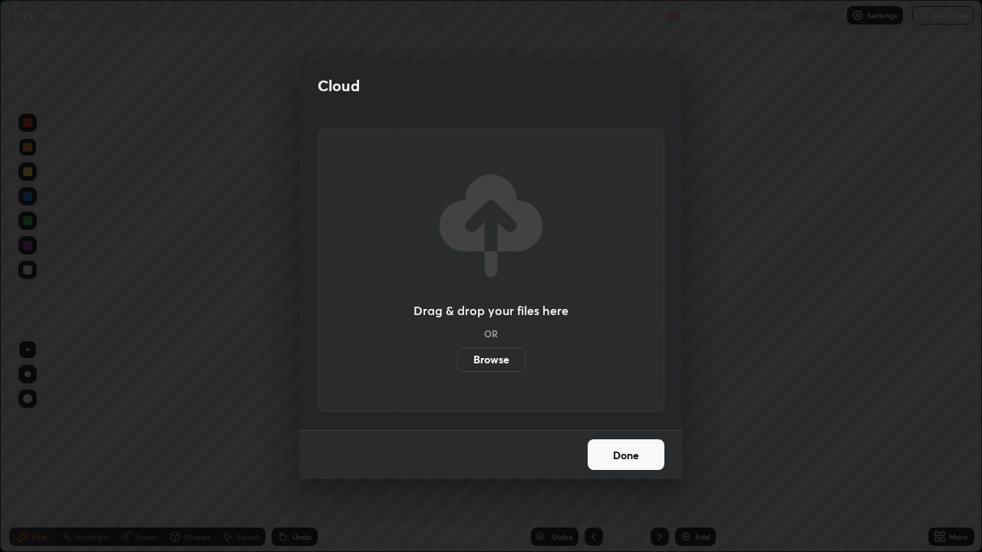
click at [508, 359] on label "Browse" at bounding box center [491, 359] width 68 height 25
click at [457, 359] on input "Browse" at bounding box center [457, 359] width 0 height 25
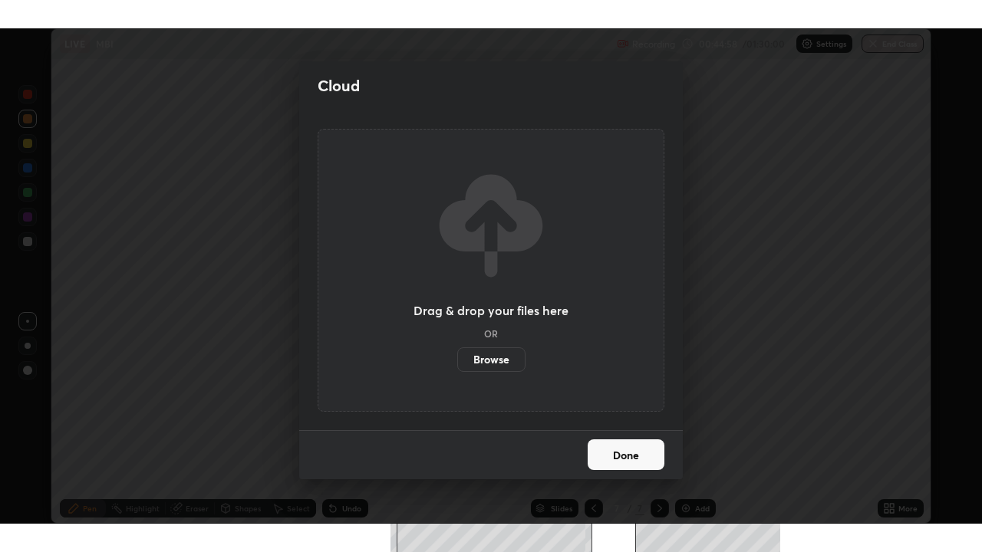
scroll to position [76186, 75700]
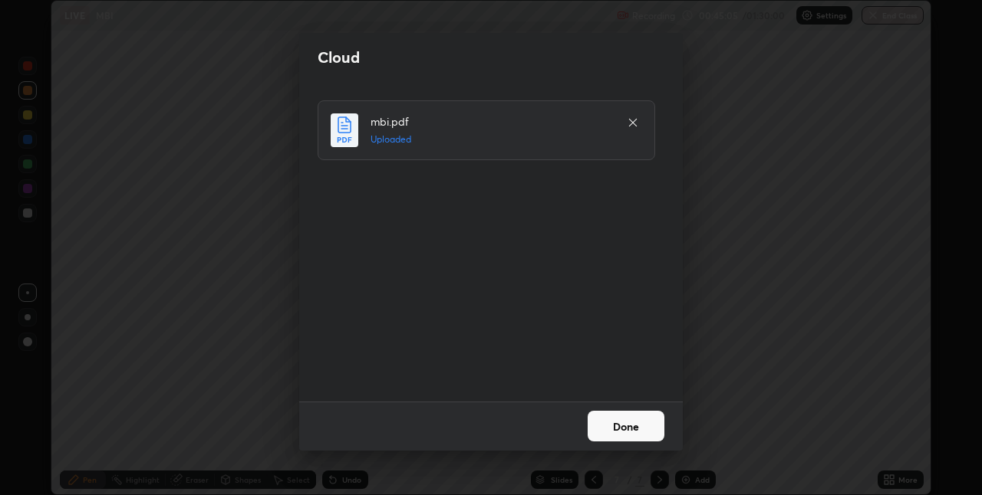
click at [622, 419] on button "Done" at bounding box center [625, 426] width 77 height 31
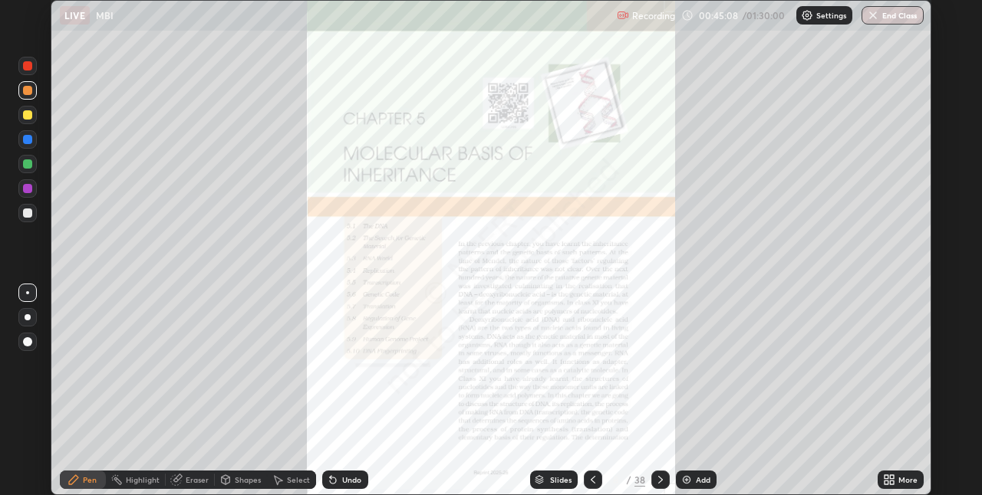
click at [891, 477] on icon at bounding box center [892, 477] width 4 height 4
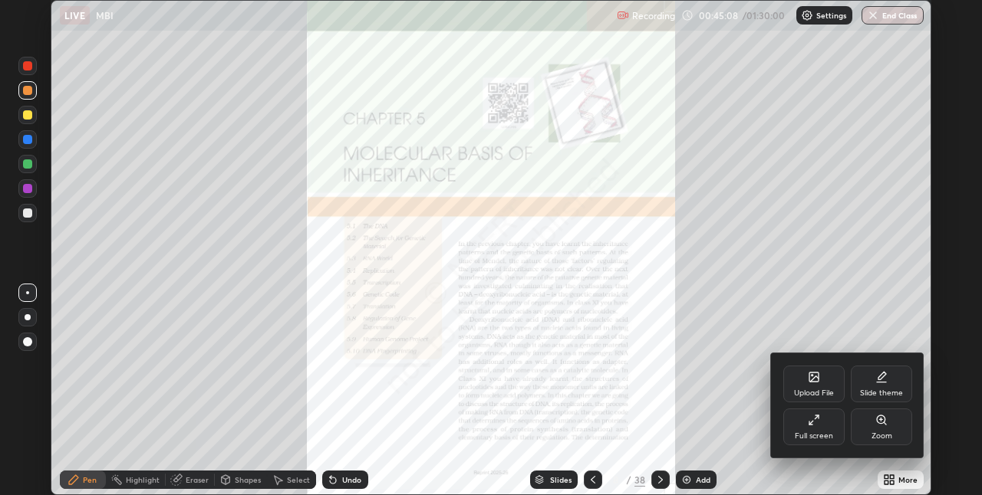
click at [820, 430] on div "Full screen" at bounding box center [813, 427] width 61 height 37
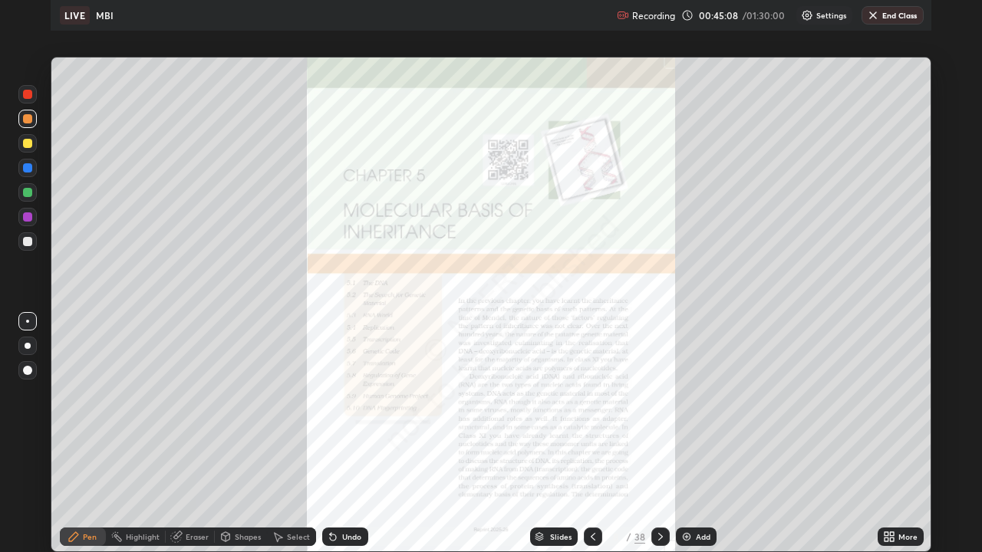
scroll to position [552, 982]
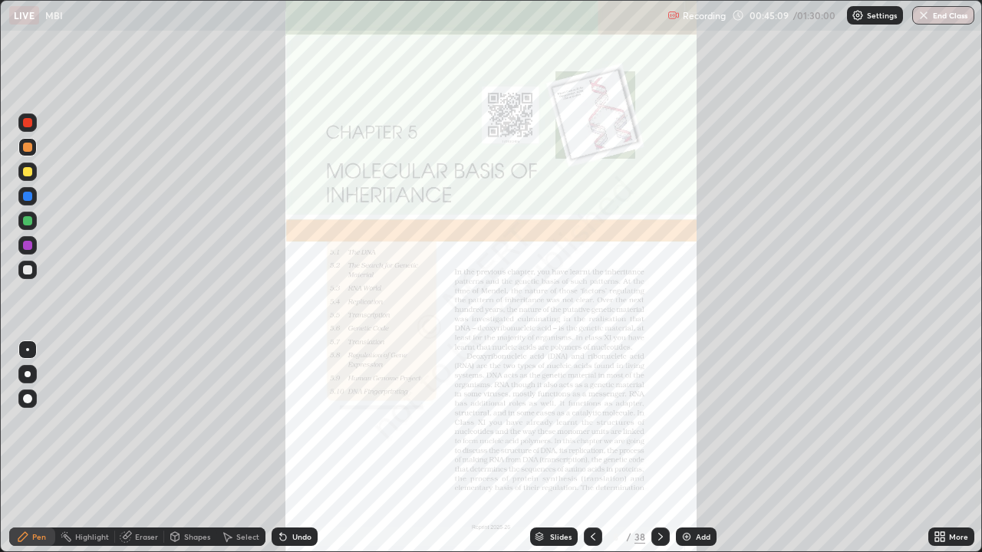
click at [565, 495] on div "Slides" at bounding box center [560, 537] width 21 height 8
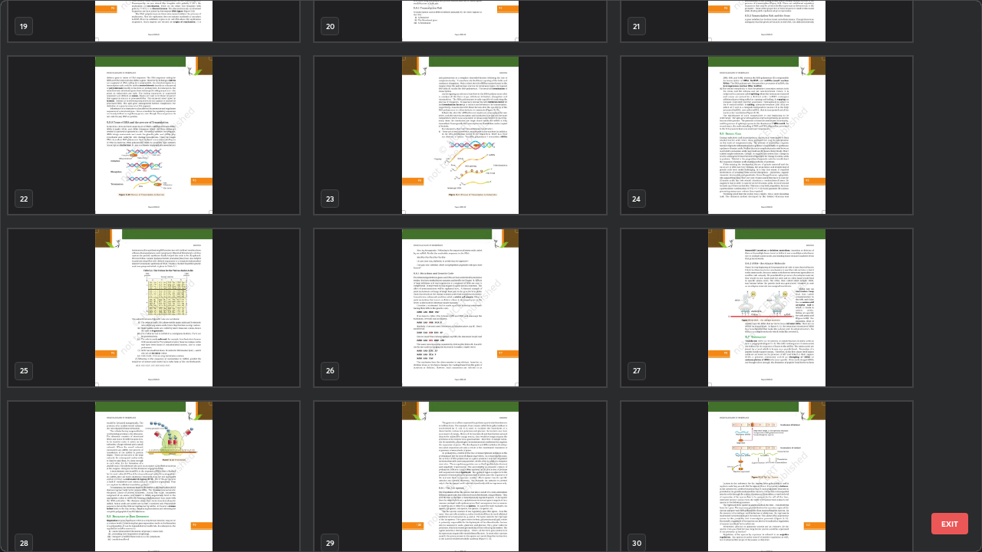
scroll to position [1159, 0]
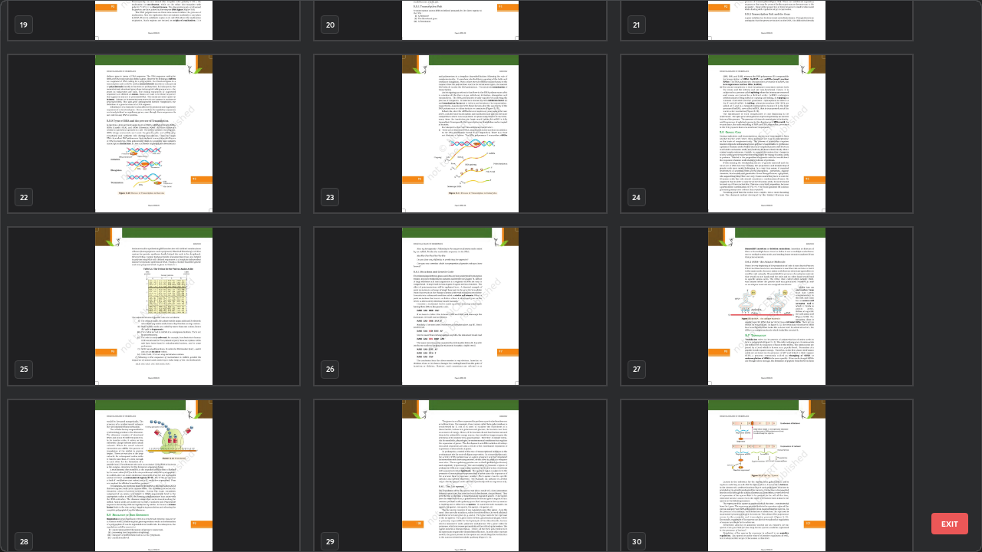
click at [741, 271] on img "grid" at bounding box center [766, 306] width 291 height 157
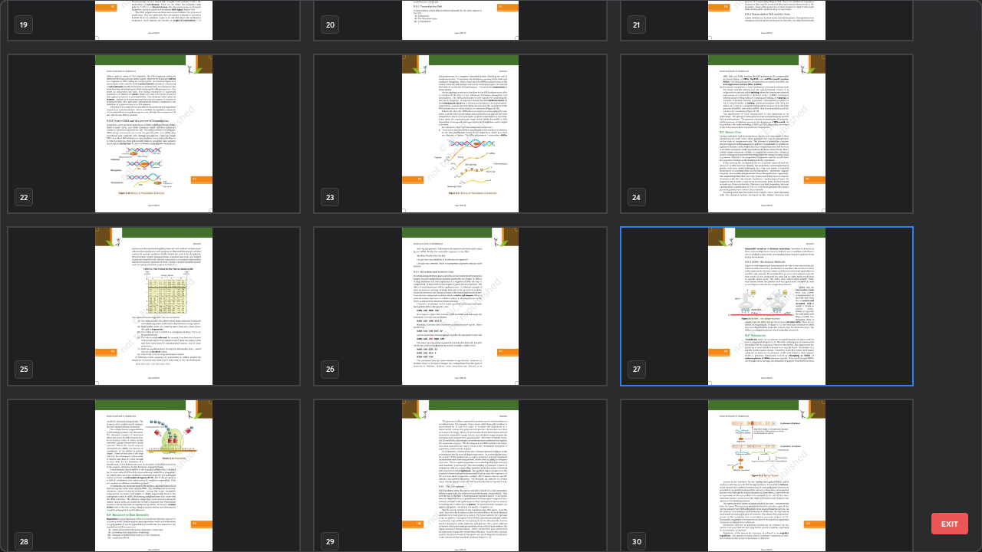
click at [744, 281] on img "grid" at bounding box center [766, 306] width 291 height 157
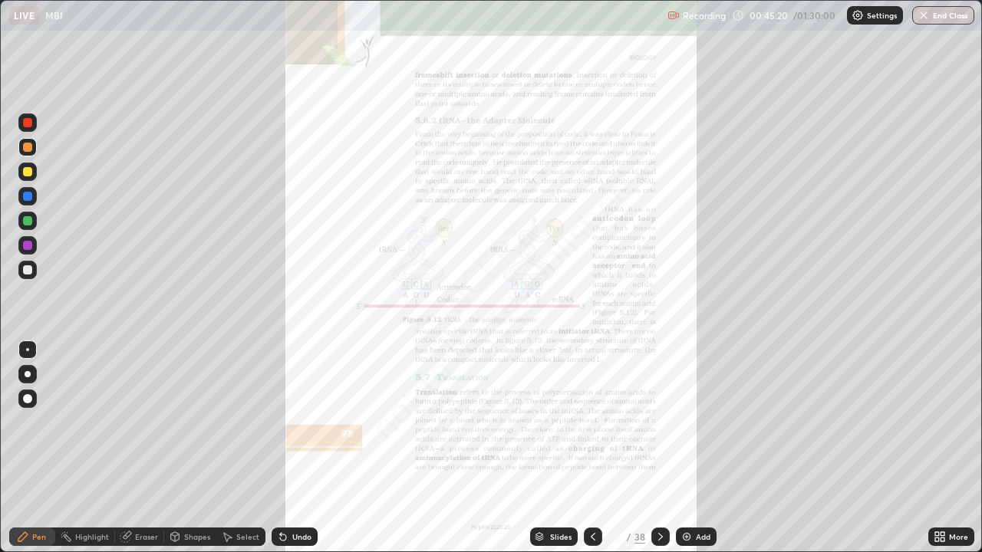
click at [936, 495] on icon at bounding box center [937, 534] width 4 height 4
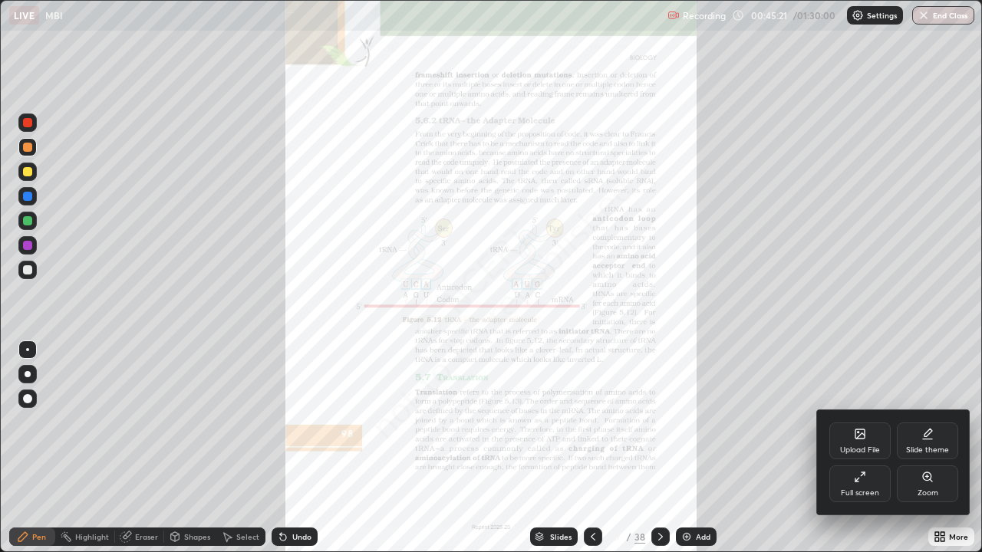
click at [919, 489] on div "Zoom" at bounding box center [927, 493] width 21 height 8
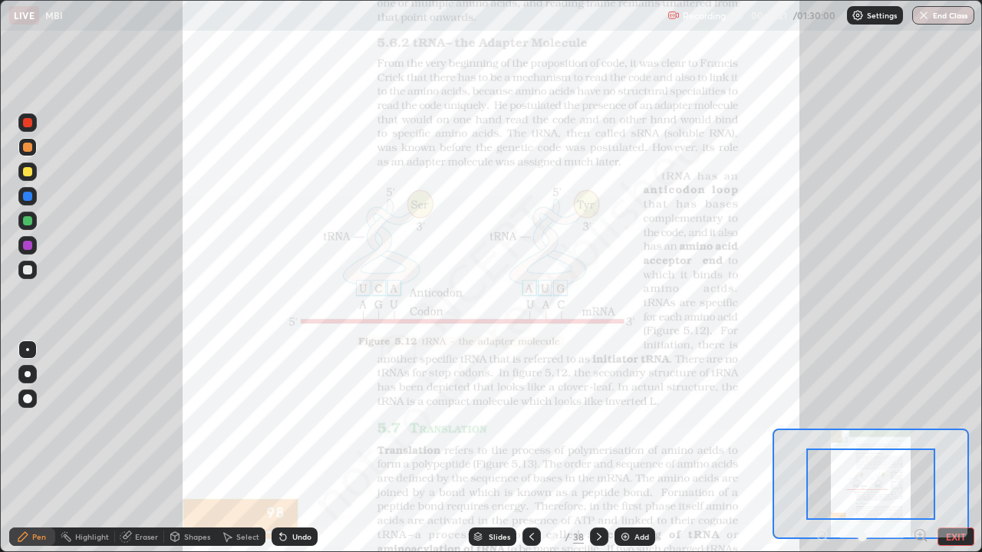
click at [919, 495] on icon at bounding box center [920, 534] width 4 height 0
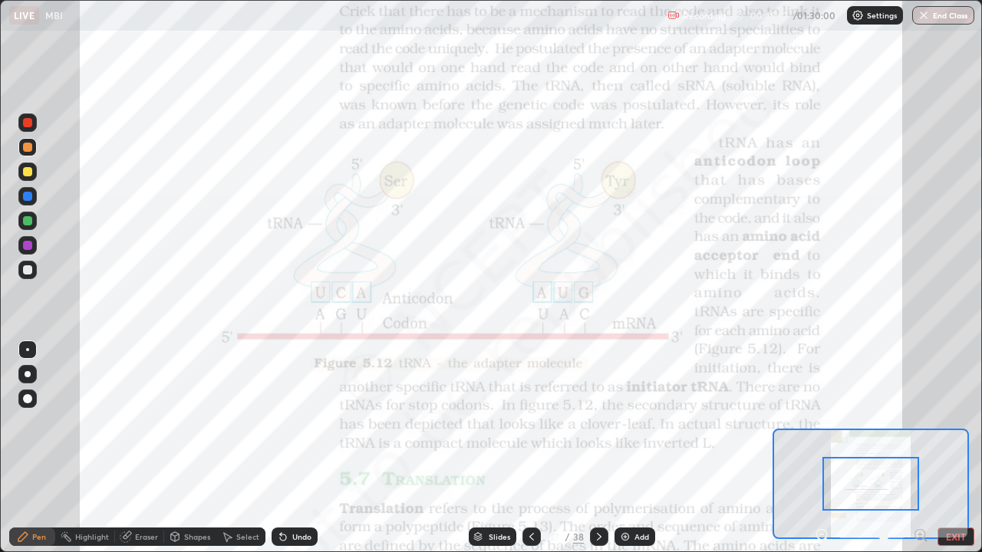
click at [919, 495] on icon at bounding box center [920, 534] width 4 height 0
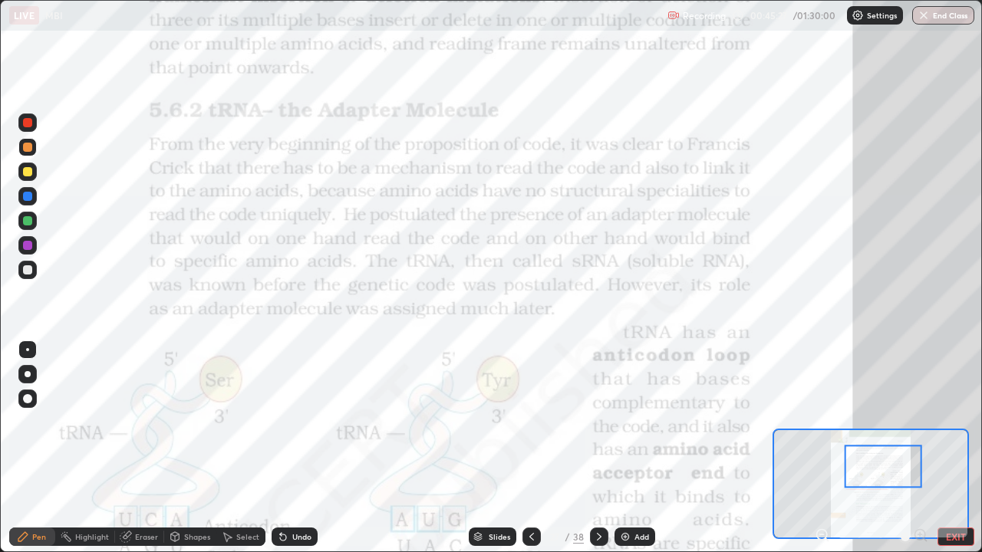
click at [33, 129] on div at bounding box center [27, 122] width 18 height 18
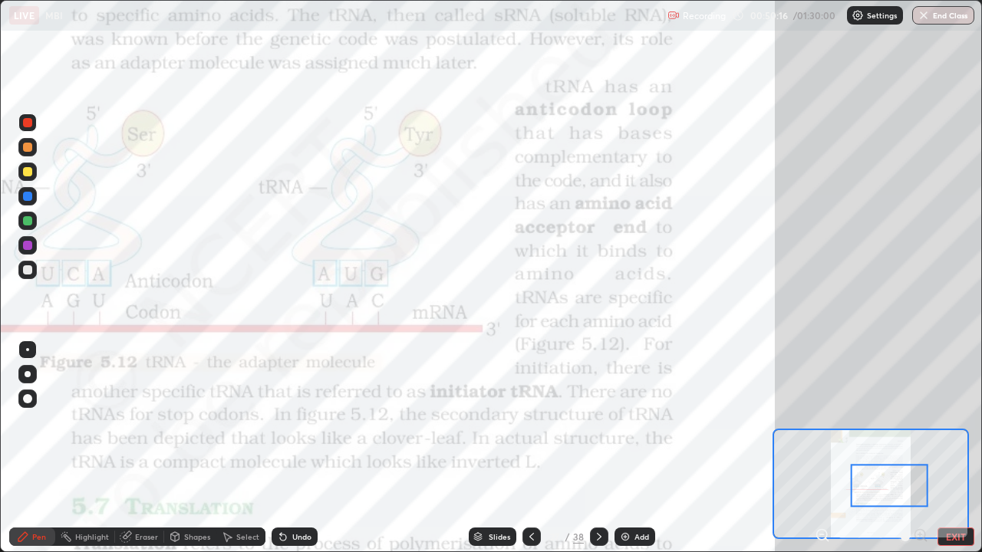
click at [293, 495] on div "Undo" at bounding box center [294, 537] width 46 height 18
click at [295, 495] on div "Undo" at bounding box center [294, 537] width 46 height 18
click at [292, 495] on div "Undo" at bounding box center [294, 537] width 46 height 18
click at [294, 495] on div "Undo" at bounding box center [294, 537] width 46 height 18
click at [293, 495] on div "Undo" at bounding box center [294, 537] width 46 height 18
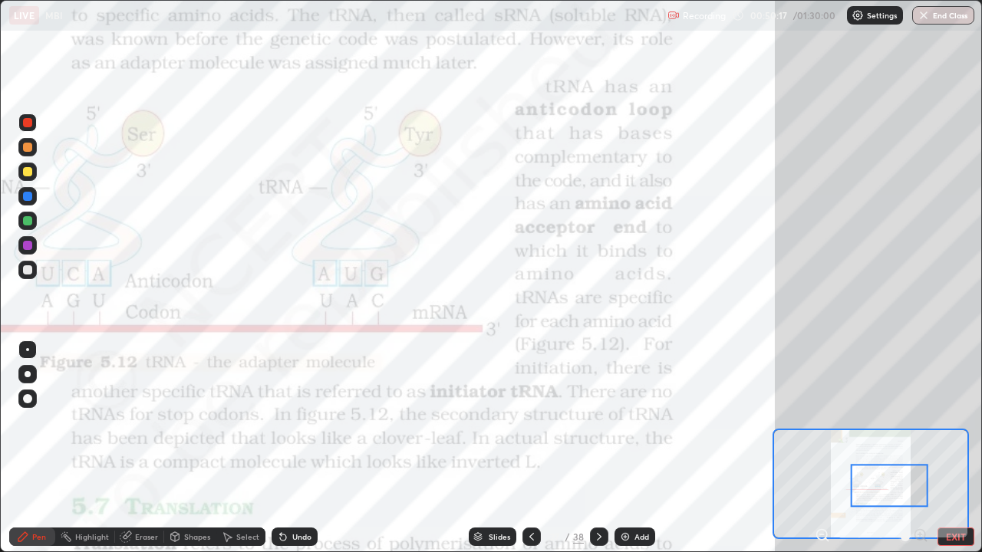
click at [292, 495] on div "Undo" at bounding box center [294, 537] width 46 height 18
click at [291, 495] on div "Undo" at bounding box center [294, 537] width 46 height 18
click at [288, 495] on div "Undo" at bounding box center [294, 537] width 46 height 18
click at [290, 495] on div "Undo" at bounding box center [294, 537] width 46 height 18
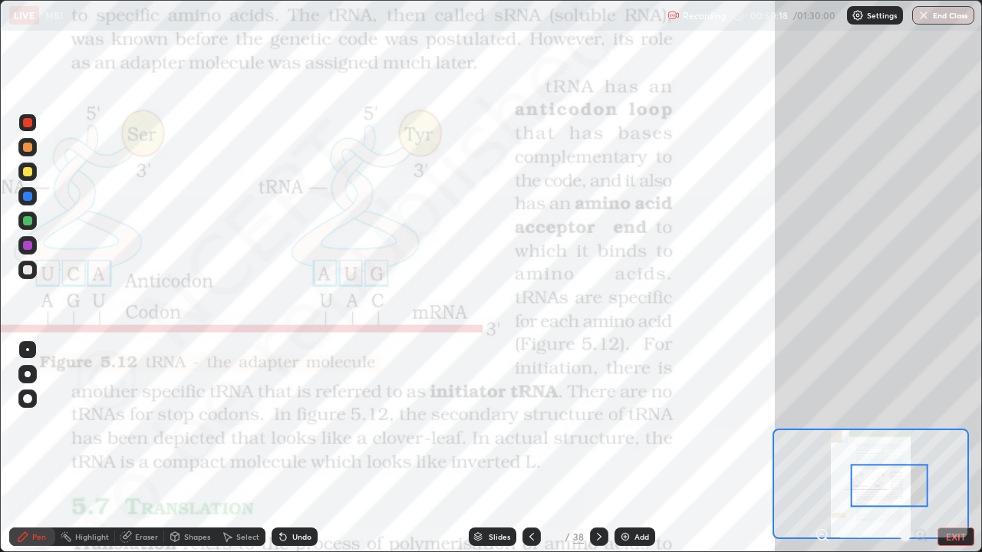
click at [294, 495] on div "Undo" at bounding box center [301, 537] width 19 height 8
click at [292, 495] on div "Undo" at bounding box center [301, 537] width 19 height 8
click at [288, 495] on div "Undo" at bounding box center [294, 537] width 46 height 18
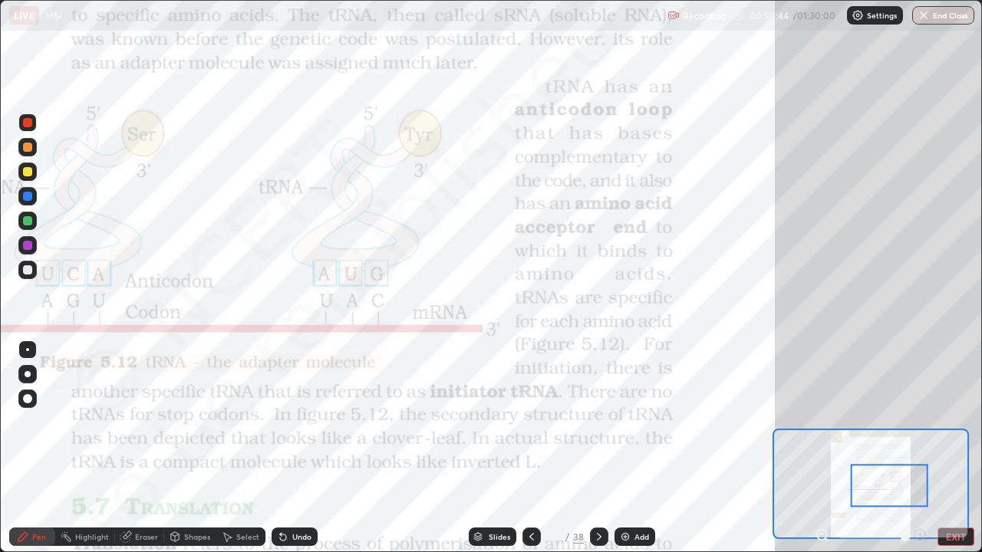
click at [501, 495] on div "Slides" at bounding box center [498, 537] width 21 height 8
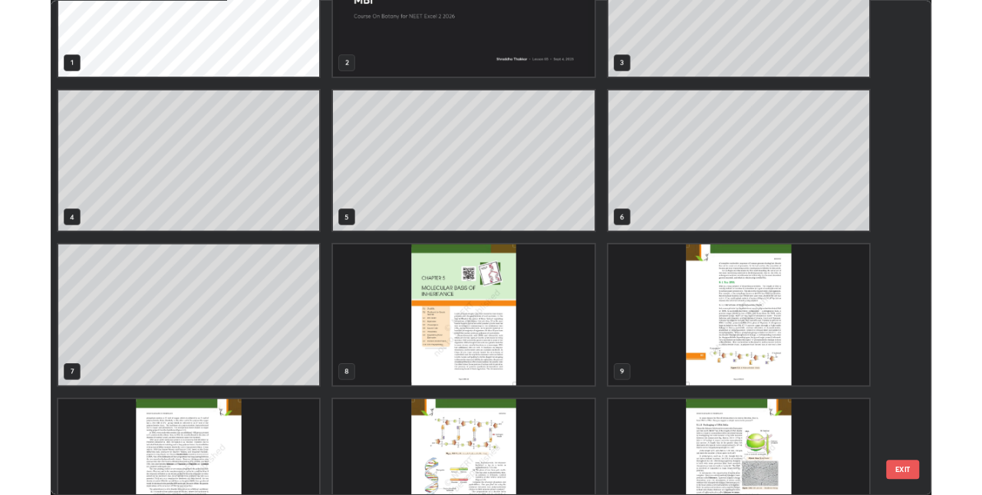
scroll to position [83, 0]
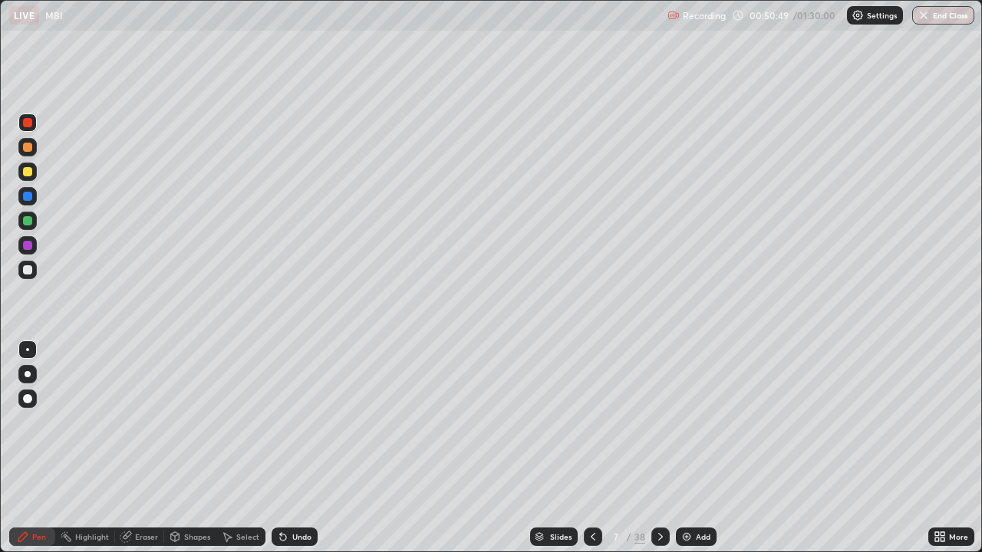
click at [686, 495] on img at bounding box center [686, 537] width 12 height 12
click at [34, 179] on div at bounding box center [27, 172] width 18 height 18
click at [310, 495] on div "Undo" at bounding box center [294, 537] width 46 height 18
click at [306, 495] on div "Undo" at bounding box center [301, 537] width 19 height 8
click at [28, 222] on div at bounding box center [27, 220] width 9 height 9
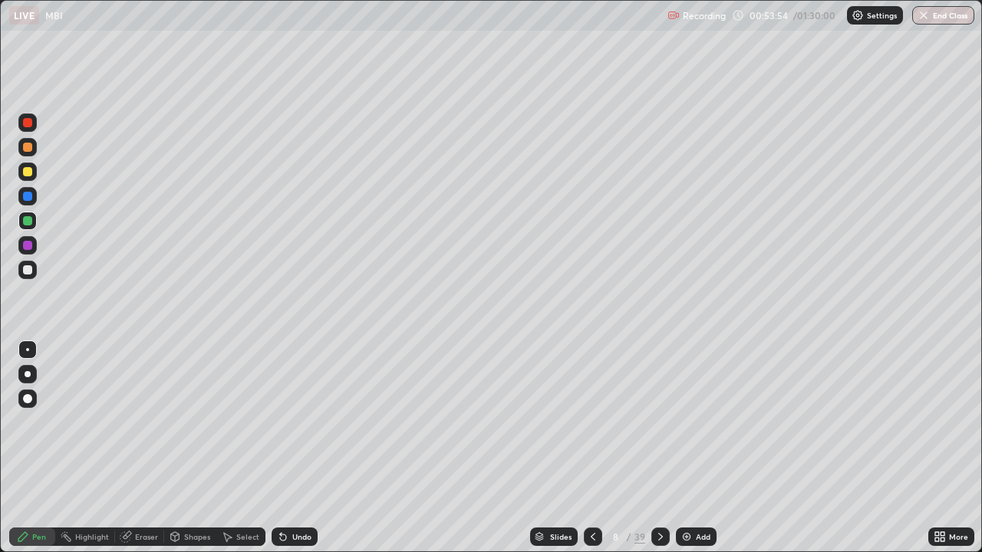
click at [136, 495] on div "Eraser" at bounding box center [146, 537] width 23 height 8
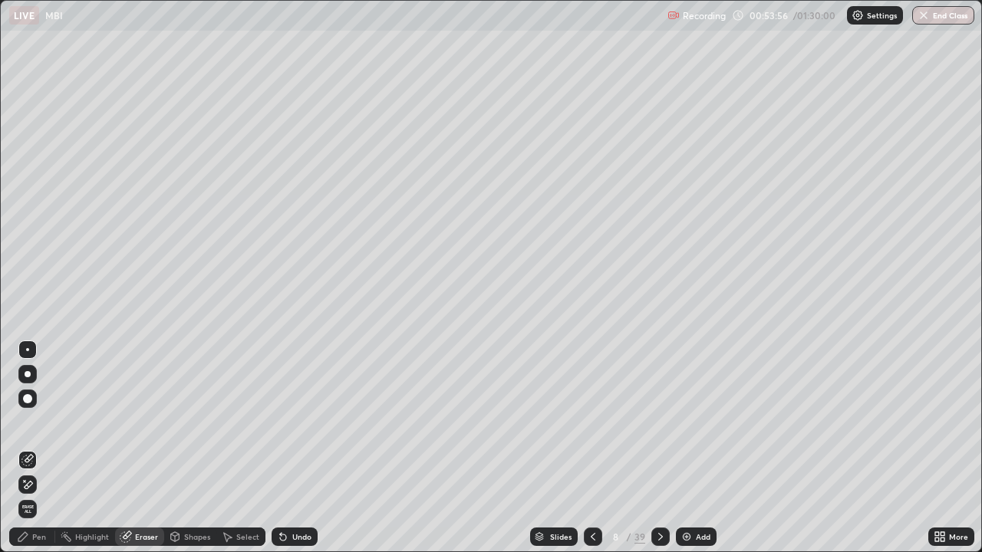
click at [31, 495] on div "Pen" at bounding box center [32, 537] width 46 height 18
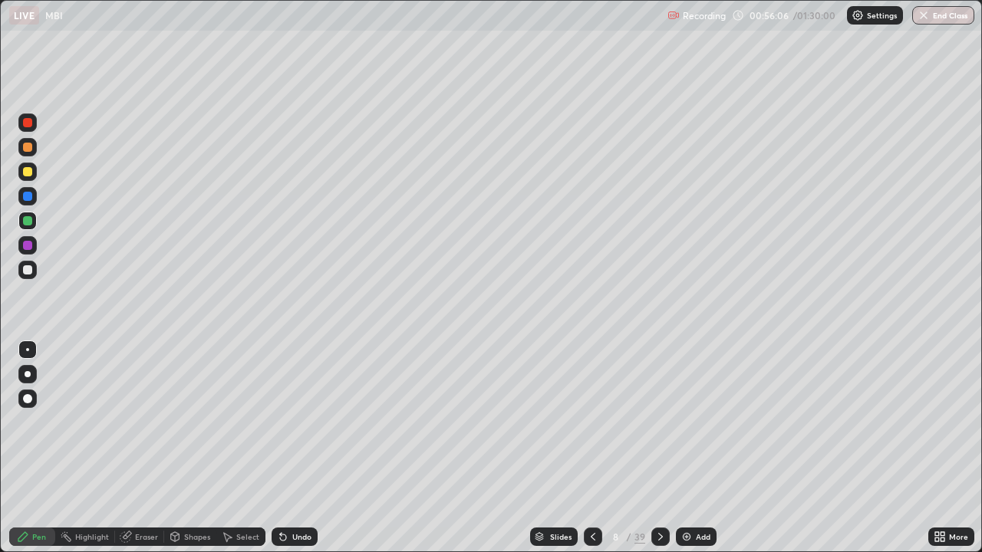
click at [28, 272] on div at bounding box center [27, 269] width 9 height 9
click at [25, 248] on div at bounding box center [27, 245] width 9 height 9
click at [292, 495] on div "Undo" at bounding box center [301, 537] width 19 height 8
click at [31, 269] on div at bounding box center [27, 269] width 9 height 9
click at [33, 249] on div at bounding box center [27, 245] width 18 height 18
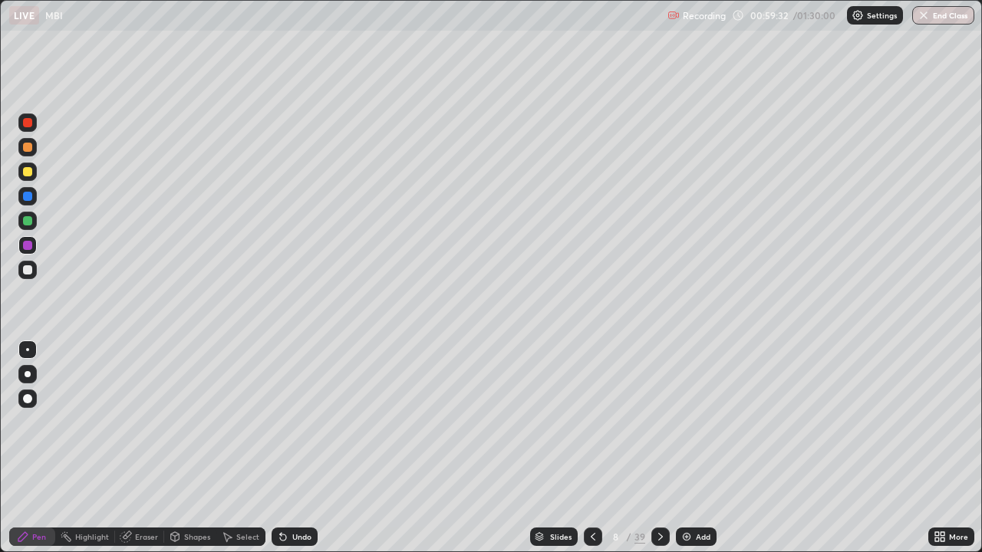
click at [188, 495] on div "Shapes" at bounding box center [197, 537] width 26 height 8
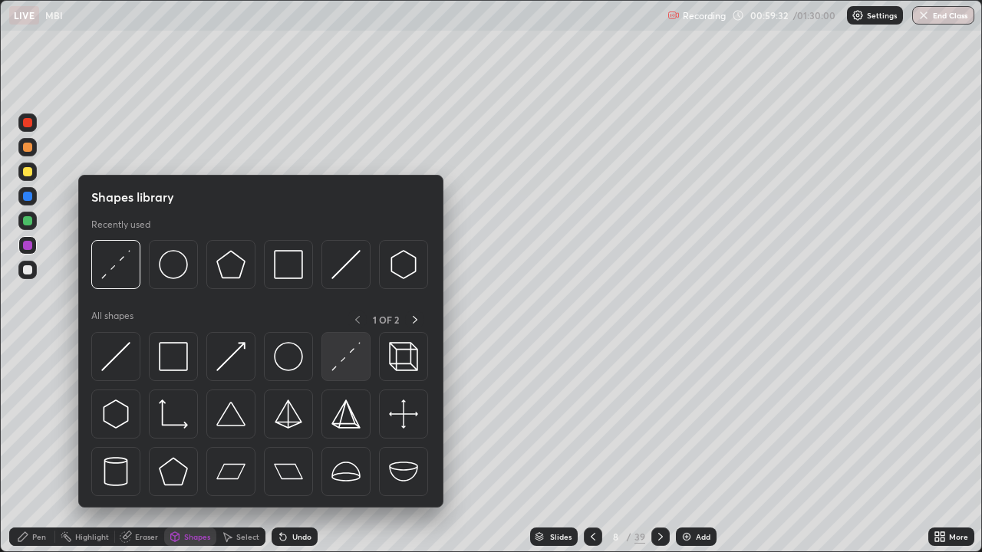
click at [345, 371] on img at bounding box center [345, 356] width 29 height 29
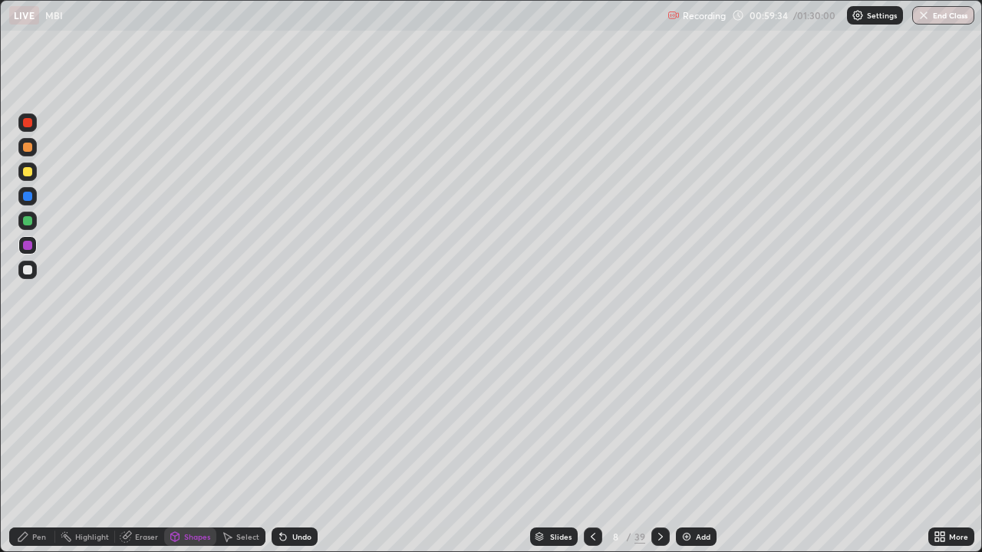
click at [40, 495] on div "Pen" at bounding box center [39, 537] width 14 height 8
click at [26, 219] on div at bounding box center [27, 220] width 9 height 9
click at [29, 252] on div at bounding box center [27, 245] width 18 height 18
click at [658, 495] on icon at bounding box center [660, 537] width 5 height 8
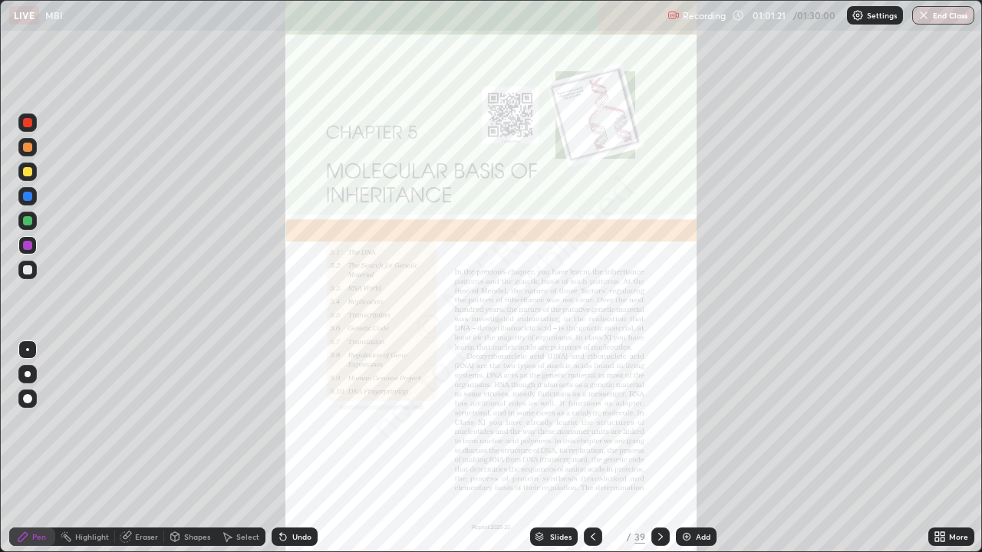
click at [591, 495] on icon at bounding box center [593, 537] width 12 height 12
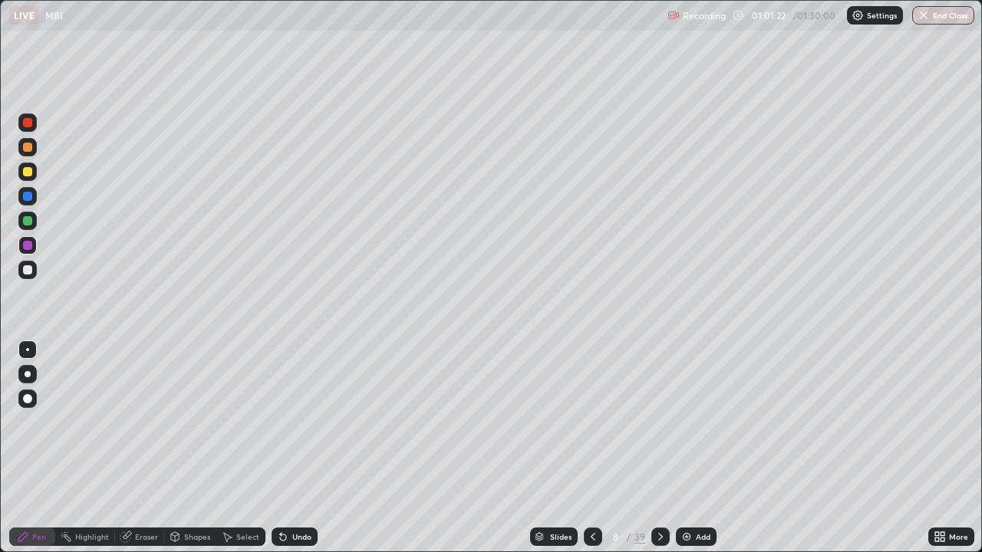
click at [686, 495] on img at bounding box center [686, 537] width 12 height 12
click at [28, 275] on div at bounding box center [27, 270] width 18 height 18
click at [25, 248] on div at bounding box center [27, 245] width 9 height 9
click at [25, 275] on div at bounding box center [27, 270] width 18 height 18
click at [586, 495] on icon at bounding box center [592, 537] width 12 height 12
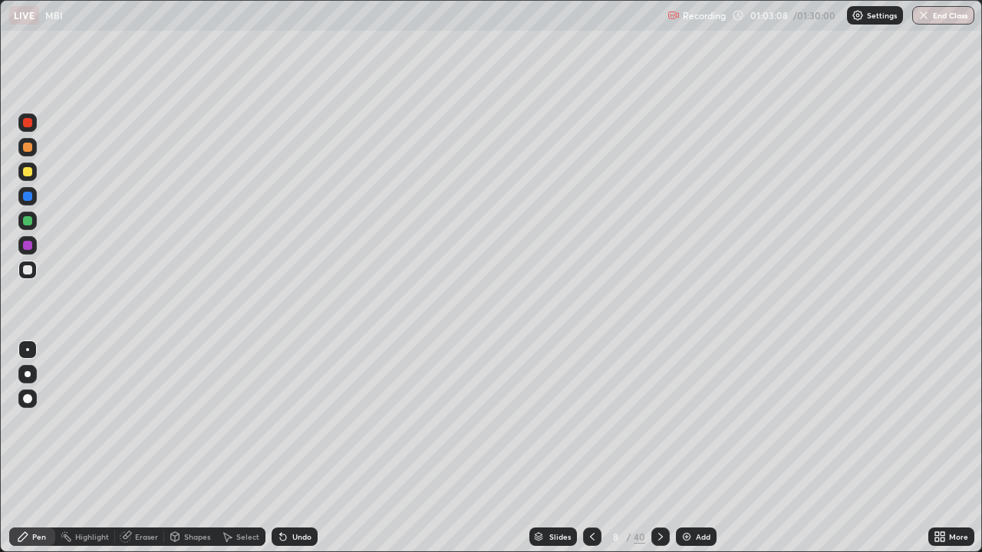
click at [659, 495] on icon at bounding box center [660, 537] width 12 height 12
click at [33, 244] on div at bounding box center [27, 245] width 18 height 18
click at [659, 495] on icon at bounding box center [660, 537] width 12 height 12
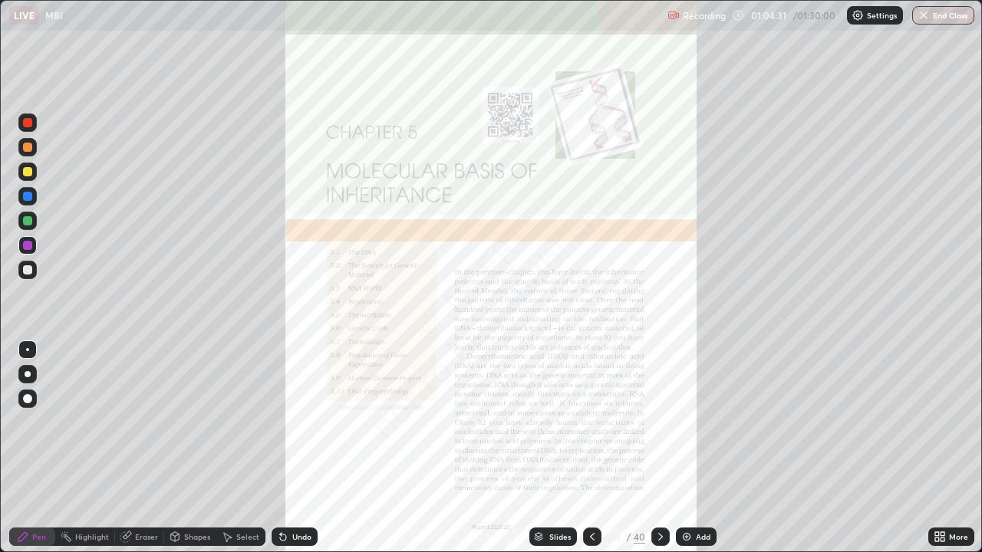
click at [586, 495] on icon at bounding box center [592, 537] width 12 height 12
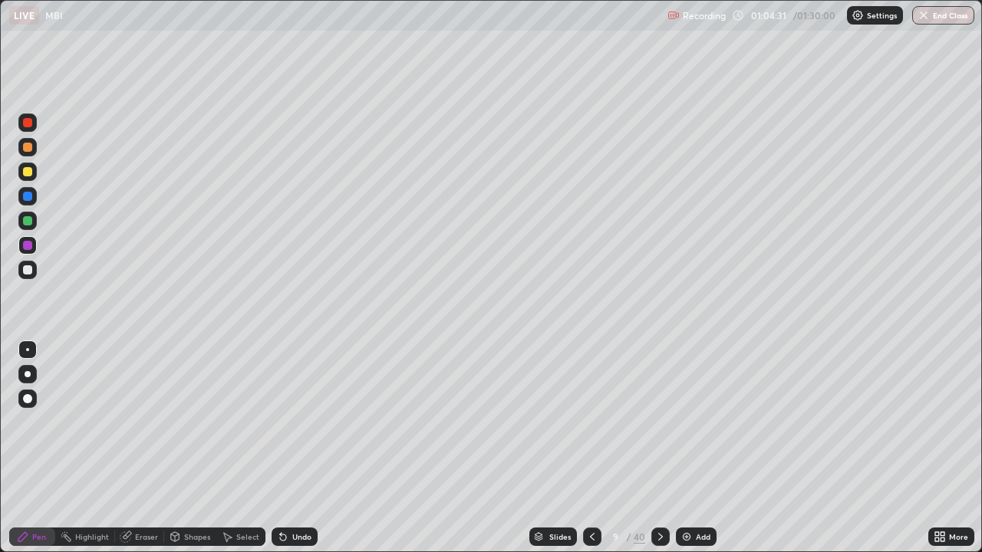
click at [690, 495] on img at bounding box center [686, 537] width 12 height 12
click at [28, 273] on div at bounding box center [27, 269] width 9 height 9
click at [591, 495] on icon at bounding box center [593, 537] width 5 height 8
click at [592, 495] on icon at bounding box center [593, 537] width 12 height 12
click at [24, 244] on div at bounding box center [27, 245] width 9 height 9
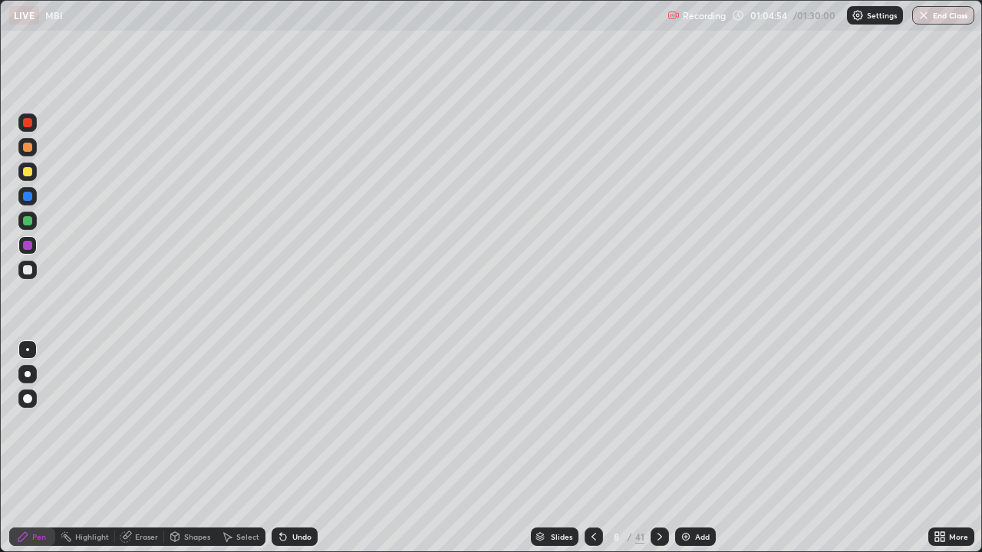
click at [653, 495] on div at bounding box center [659, 537] width 18 height 18
click at [658, 495] on icon at bounding box center [659, 537] width 12 height 12
click at [593, 495] on icon at bounding box center [593, 537] width 12 height 12
click at [591, 495] on icon at bounding box center [593, 537] width 12 height 12
click at [651, 495] on div at bounding box center [659, 537] width 18 height 18
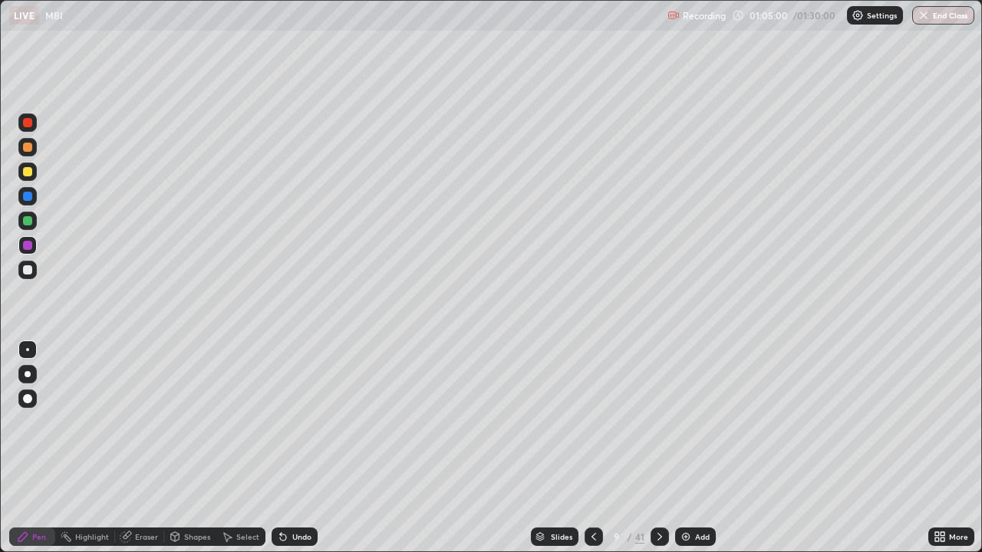
click at [657, 495] on icon at bounding box center [659, 537] width 12 height 12
click at [33, 223] on div at bounding box center [27, 221] width 18 height 18
click at [284, 495] on icon at bounding box center [283, 537] width 12 height 12
click at [29, 274] on div at bounding box center [27, 269] width 9 height 9
click at [28, 249] on div at bounding box center [27, 245] width 9 height 9
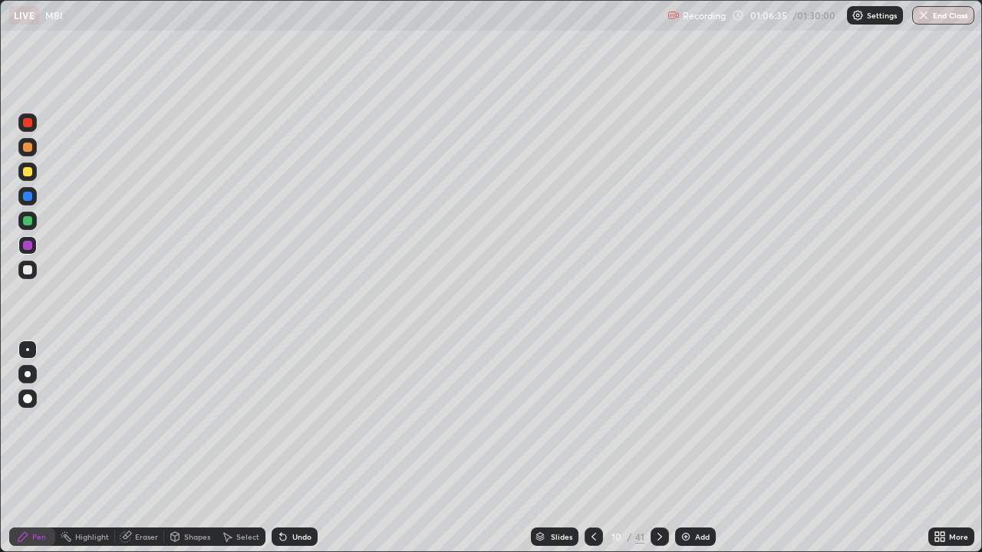
click at [35, 173] on div at bounding box center [27, 172] width 18 height 18
click at [294, 495] on div "Undo" at bounding box center [301, 537] width 19 height 8
click at [305, 495] on div "Undo" at bounding box center [301, 537] width 19 height 8
click at [301, 495] on div "Undo" at bounding box center [301, 537] width 19 height 8
click at [281, 495] on icon at bounding box center [283, 537] width 6 height 6
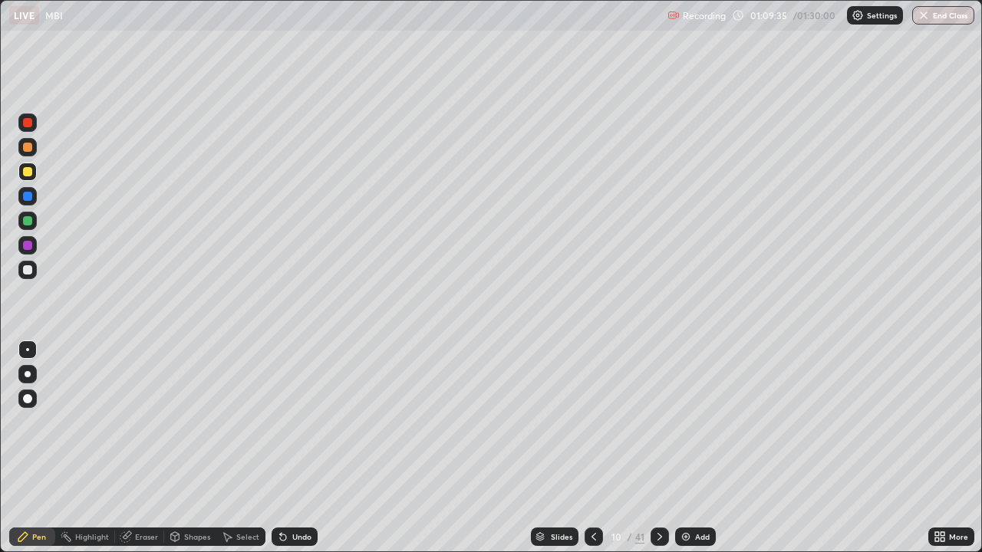
click at [289, 495] on div "Undo" at bounding box center [294, 537] width 46 height 18
click at [288, 495] on div "Undo" at bounding box center [294, 537] width 46 height 18
click at [293, 495] on div "Undo" at bounding box center [301, 537] width 19 height 8
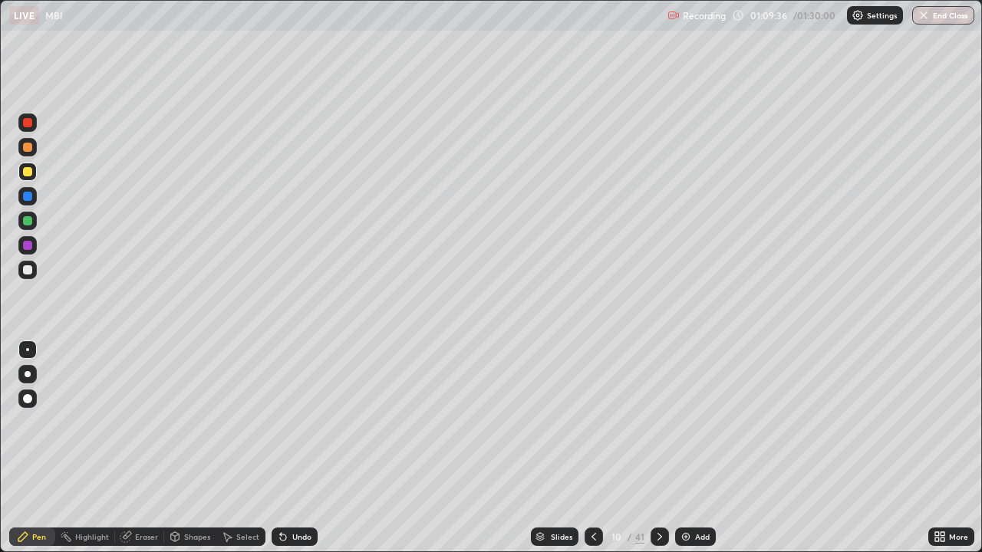
click at [300, 495] on div "Undo" at bounding box center [294, 537] width 46 height 18
click at [302, 495] on div "Undo" at bounding box center [301, 537] width 19 height 8
click at [31, 226] on div at bounding box center [27, 221] width 18 height 18
click at [295, 495] on div "Undo" at bounding box center [294, 537] width 46 height 18
click at [656, 495] on div at bounding box center [659, 537] width 18 height 18
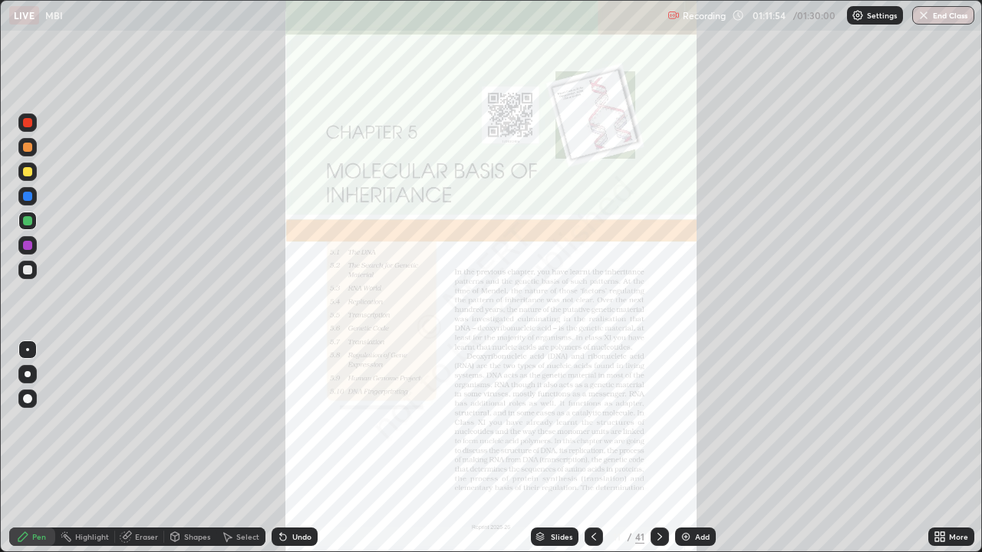
click at [592, 495] on icon at bounding box center [593, 537] width 12 height 12
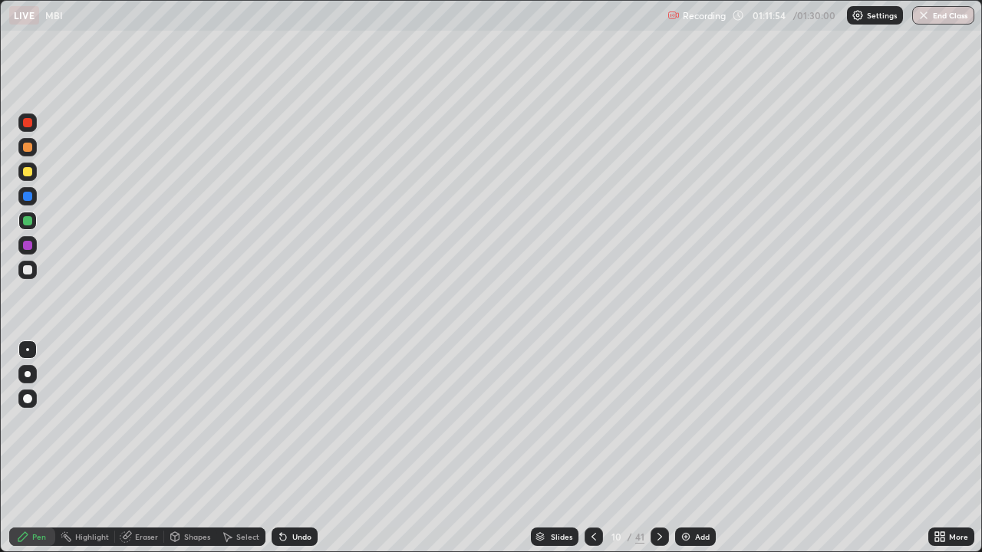
click at [686, 495] on img at bounding box center [685, 537] width 12 height 12
click at [33, 276] on div at bounding box center [27, 270] width 18 height 18
click at [31, 252] on div at bounding box center [27, 245] width 18 height 18
click at [29, 180] on div at bounding box center [27, 172] width 18 height 18
click at [286, 495] on icon at bounding box center [283, 537] width 12 height 12
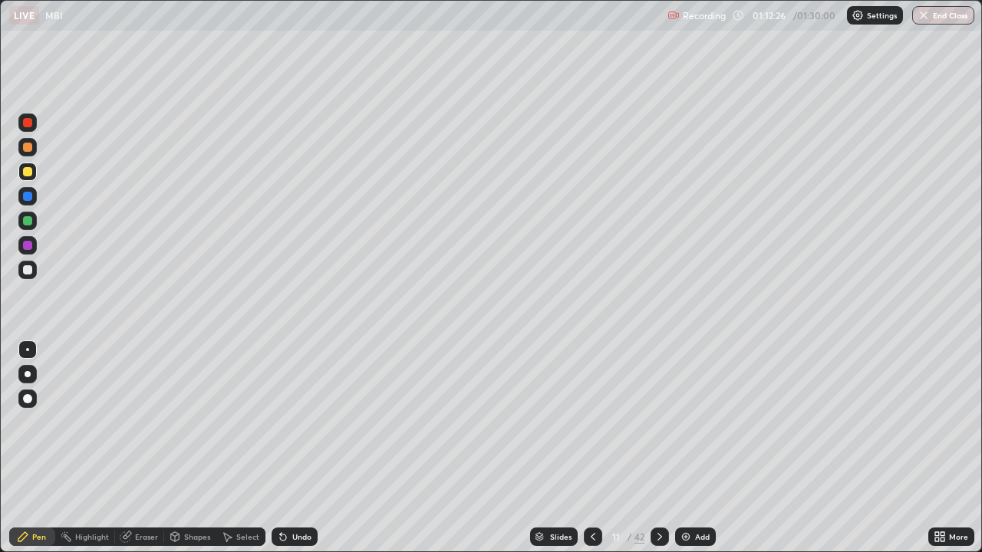
click at [28, 245] on div at bounding box center [27, 245] width 9 height 9
click at [280, 495] on icon at bounding box center [281, 534] width 2 height 2
click at [291, 495] on div "Undo" at bounding box center [294, 537] width 46 height 18
click at [298, 495] on div "Undo" at bounding box center [301, 537] width 19 height 8
click at [292, 495] on div "Undo" at bounding box center [301, 537] width 19 height 8
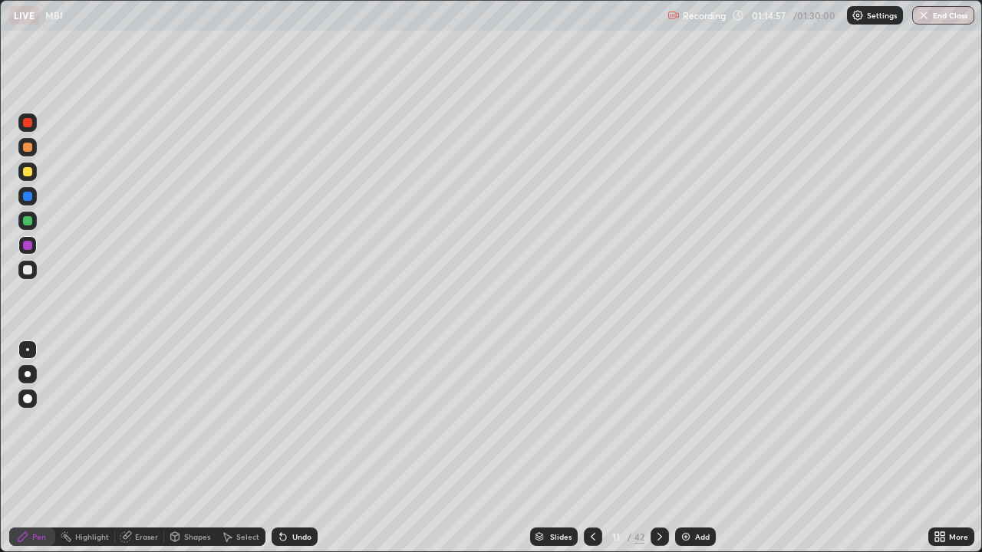
click at [281, 495] on icon at bounding box center [283, 537] width 6 height 6
click at [295, 495] on div "Undo" at bounding box center [301, 537] width 19 height 8
click at [298, 495] on div "Undo" at bounding box center [301, 537] width 19 height 8
click at [28, 171] on div at bounding box center [27, 171] width 9 height 9
click at [30, 129] on div at bounding box center [27, 122] width 18 height 18
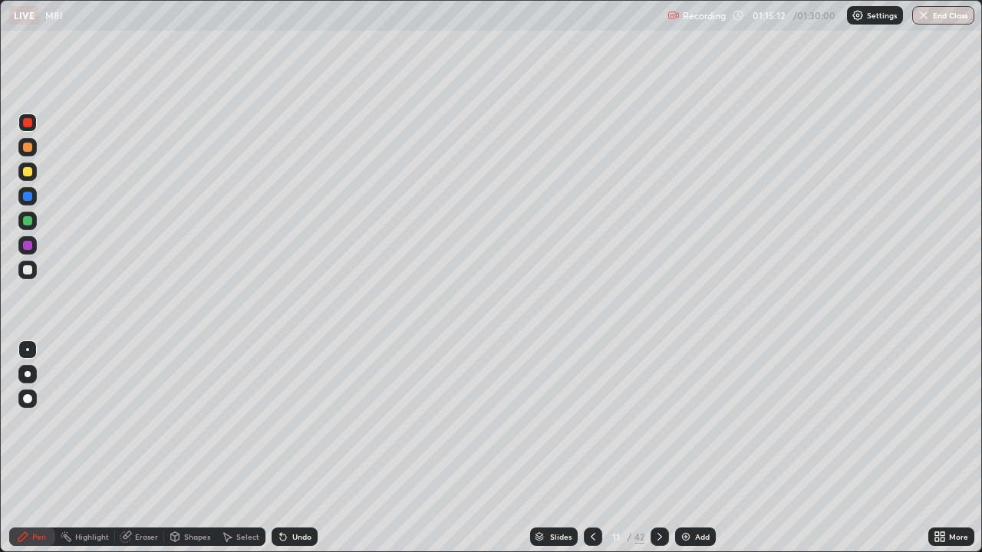
click at [301, 495] on div "Undo" at bounding box center [294, 537] width 46 height 18
click at [298, 495] on div "Undo" at bounding box center [294, 537] width 46 height 18
click at [305, 495] on div "Undo" at bounding box center [301, 537] width 19 height 8
click at [301, 495] on div "Undo" at bounding box center [294, 537] width 46 height 18
click at [298, 495] on div "Undo" at bounding box center [294, 537] width 46 height 18
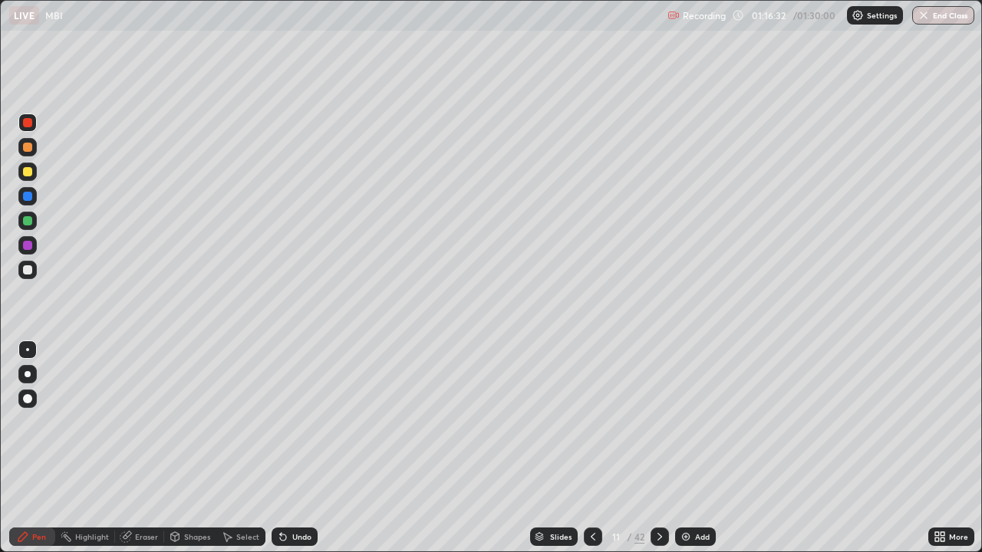
click at [295, 495] on div "Undo" at bounding box center [294, 537] width 46 height 18
click at [294, 495] on div "Undo" at bounding box center [301, 537] width 19 height 8
click at [293, 495] on div "Undo" at bounding box center [301, 537] width 19 height 8
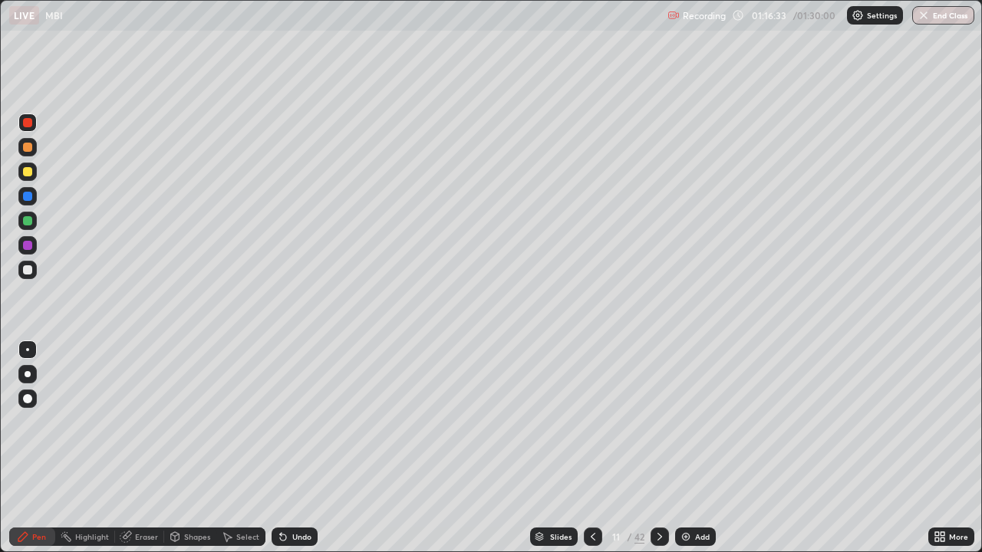
click at [293, 495] on div "Undo" at bounding box center [301, 537] width 19 height 8
click at [289, 495] on div "Undo" at bounding box center [294, 537] width 46 height 18
click at [287, 495] on div "Undo" at bounding box center [294, 537] width 46 height 18
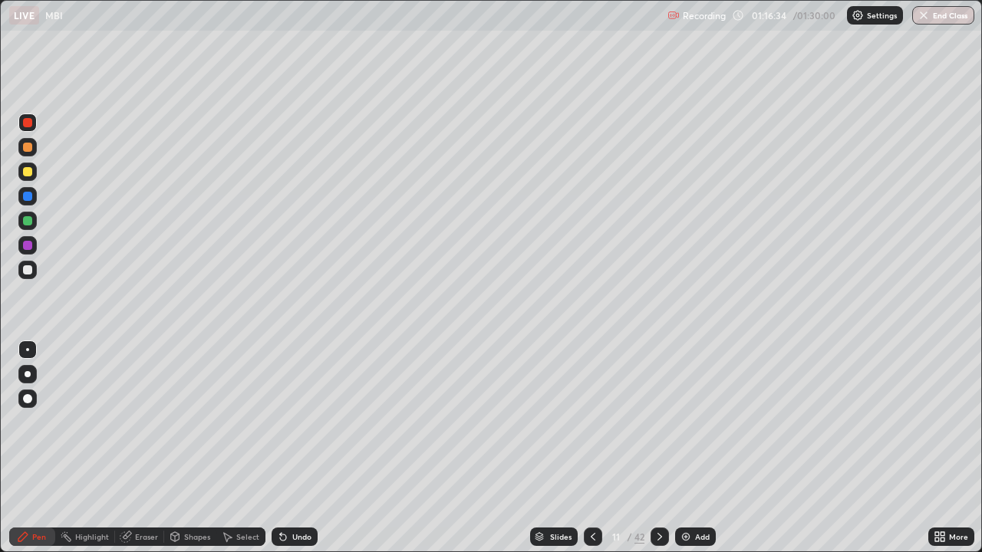
click at [287, 495] on div "Undo" at bounding box center [294, 537] width 46 height 18
click at [286, 495] on icon at bounding box center [283, 537] width 12 height 12
click at [284, 495] on div "Undo" at bounding box center [294, 537] width 46 height 18
click at [283, 495] on icon at bounding box center [283, 537] width 6 height 6
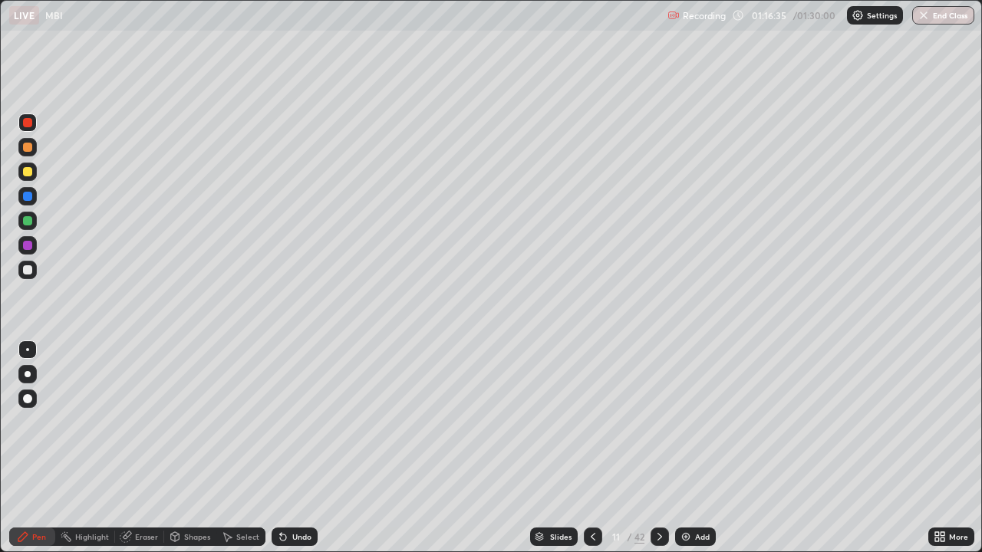
click at [283, 495] on icon at bounding box center [283, 537] width 6 height 6
click at [285, 495] on icon at bounding box center [283, 537] width 12 height 12
click at [285, 495] on div "Undo" at bounding box center [294, 537] width 46 height 18
click at [308, 495] on div "Undo" at bounding box center [301, 537] width 19 height 8
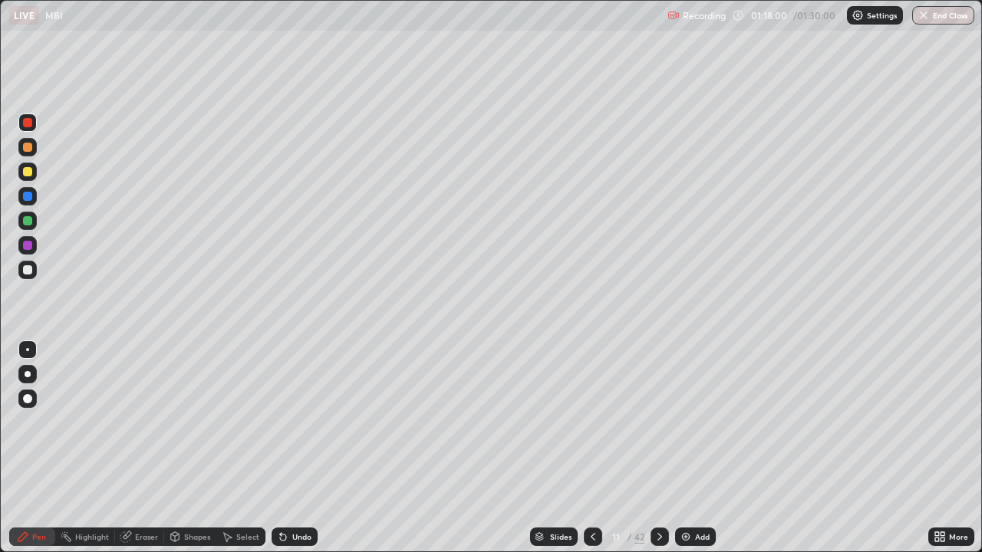
click at [313, 495] on div "Undo" at bounding box center [294, 537] width 46 height 18
click at [148, 495] on div "Eraser" at bounding box center [146, 537] width 23 height 8
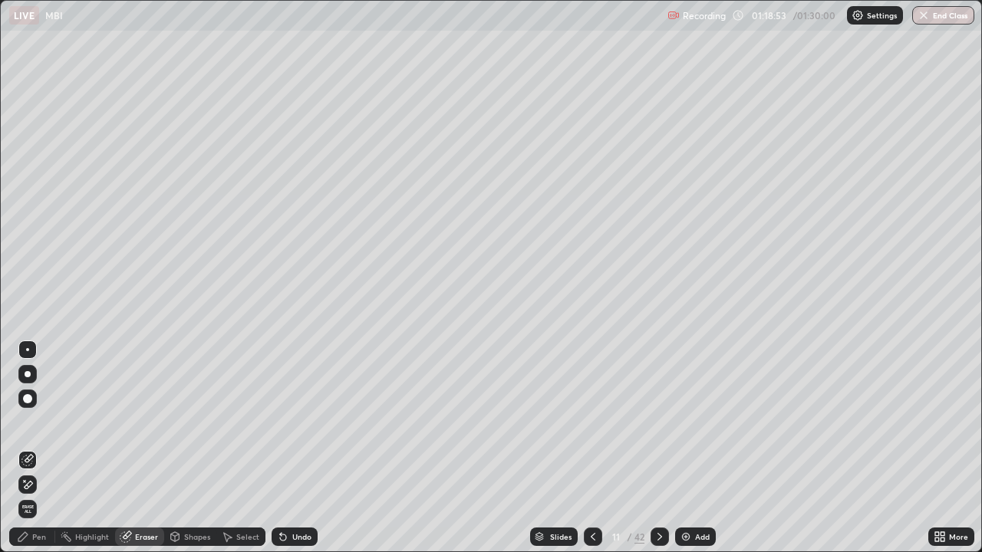
click at [33, 495] on div "Pen" at bounding box center [39, 537] width 14 height 8
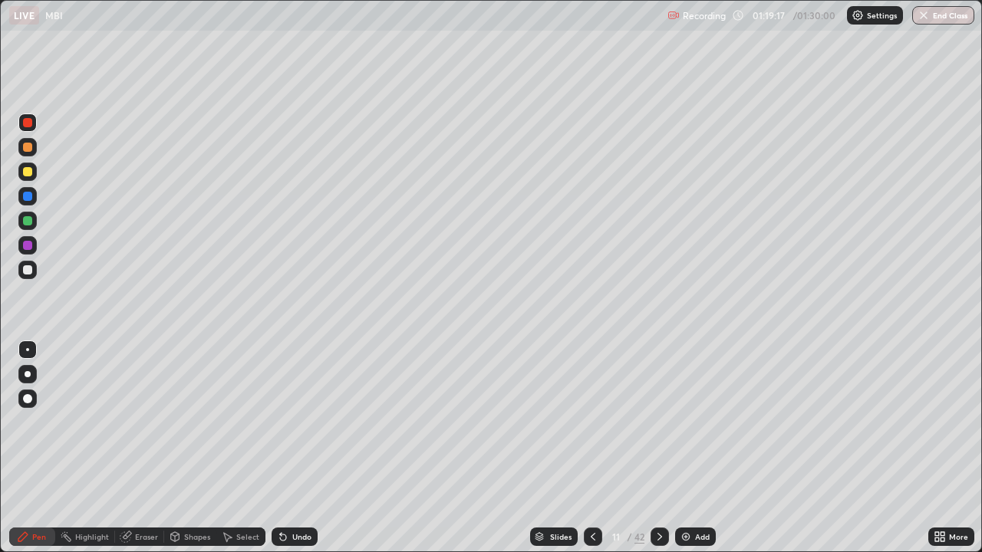
click at [150, 495] on div "Eraser" at bounding box center [146, 537] width 23 height 8
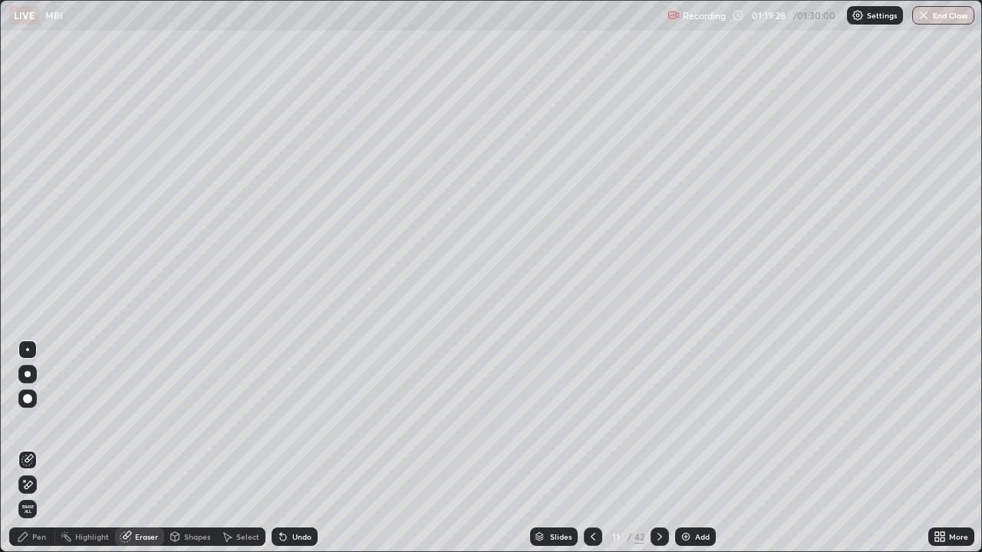
click at [45, 495] on div "Pen" at bounding box center [39, 537] width 14 height 8
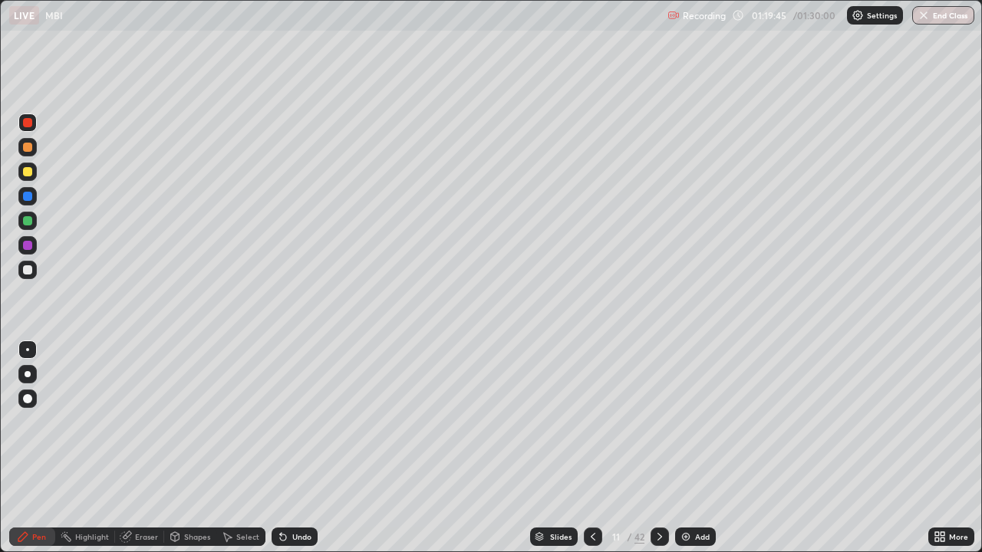
click at [951, 495] on div "More" at bounding box center [958, 537] width 19 height 8
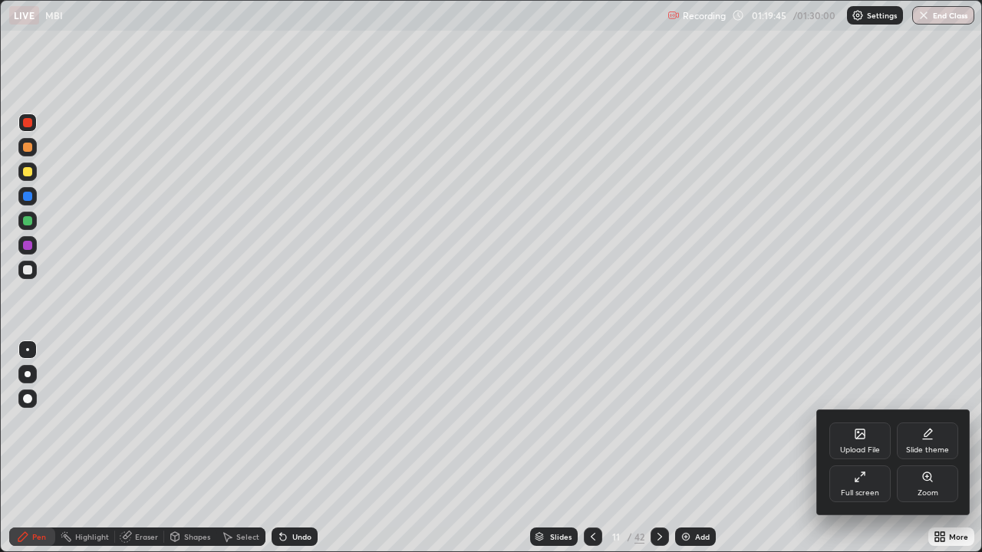
click at [862, 481] on icon at bounding box center [859, 477] width 12 height 12
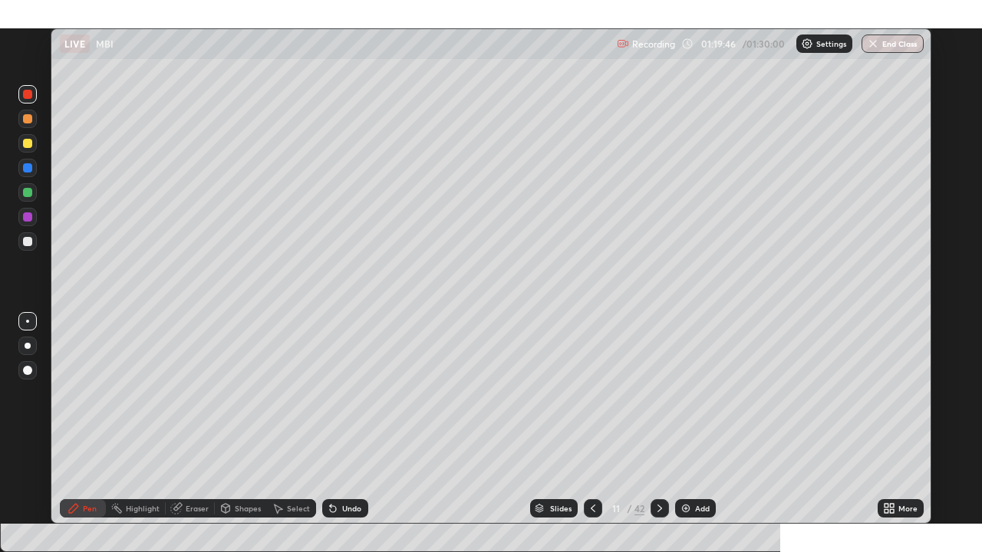
scroll to position [76186, 75700]
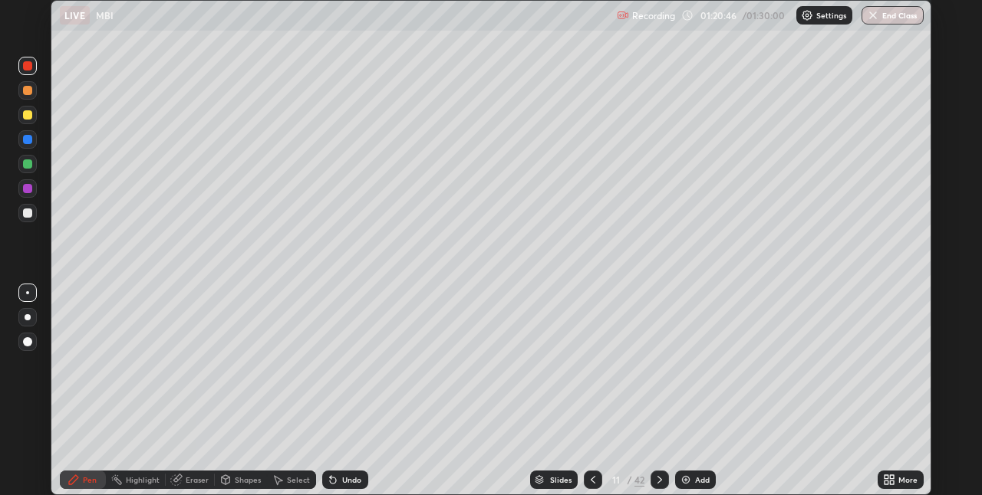
click at [891, 477] on icon at bounding box center [892, 477] width 4 height 4
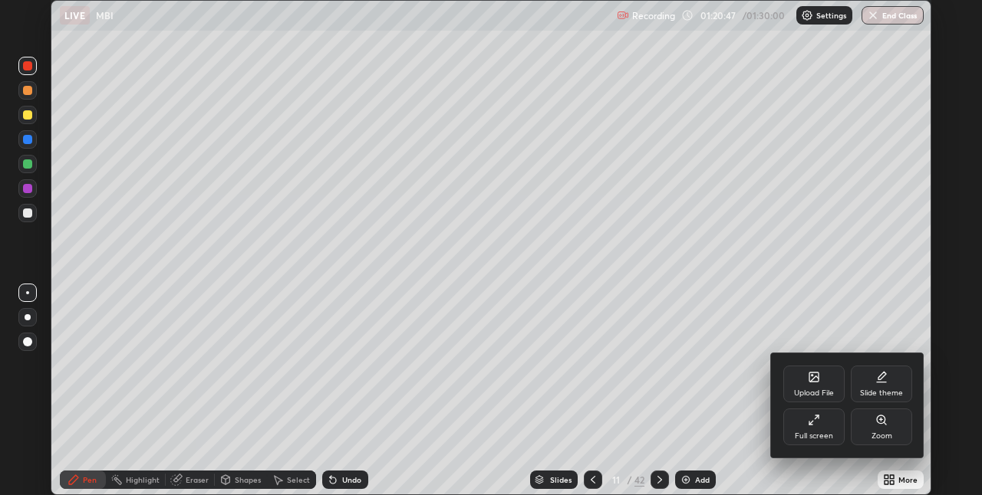
click at [821, 436] on div "Full screen" at bounding box center [813, 436] width 38 height 8
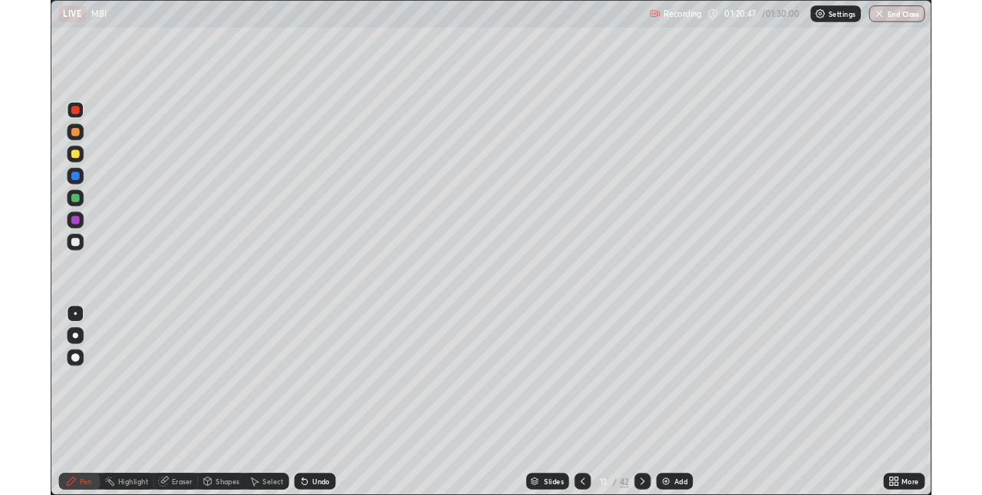
scroll to position [552, 982]
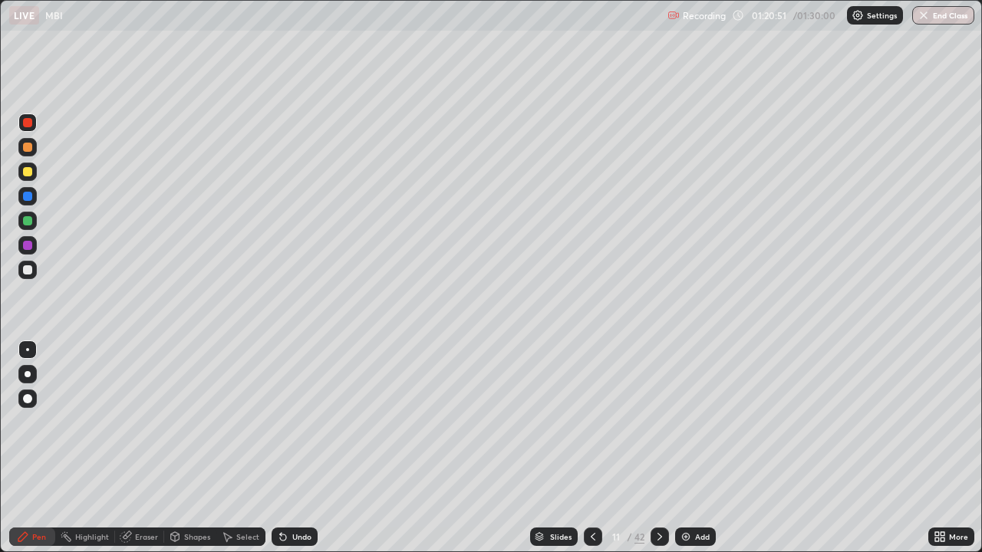
click at [953, 495] on div "More" at bounding box center [958, 537] width 19 height 8
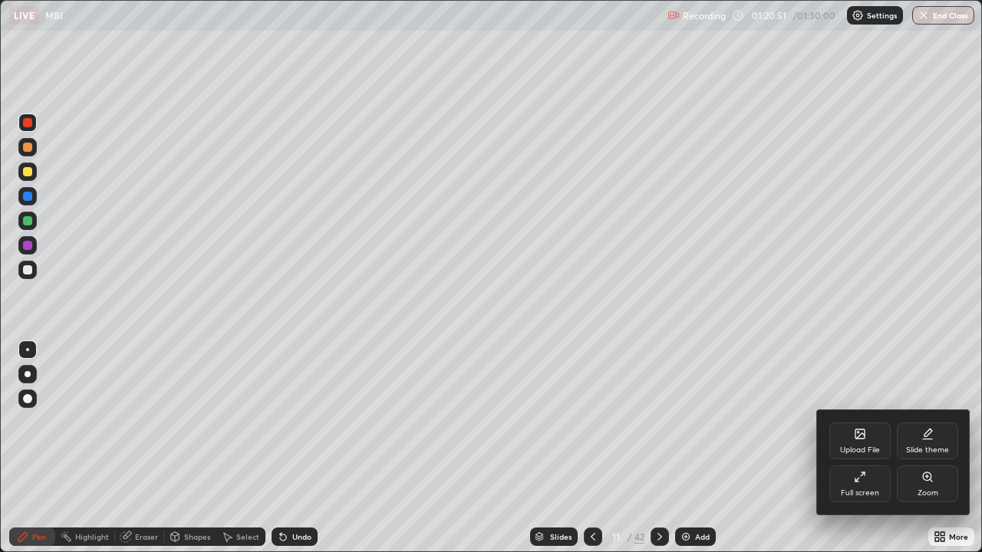
click at [863, 488] on div "Full screen" at bounding box center [859, 483] width 61 height 37
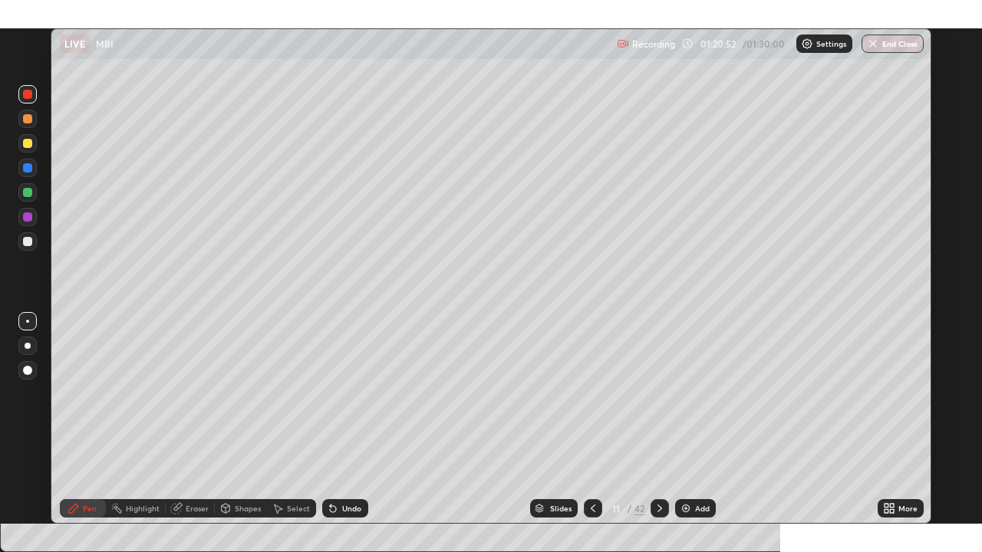
scroll to position [76186, 75700]
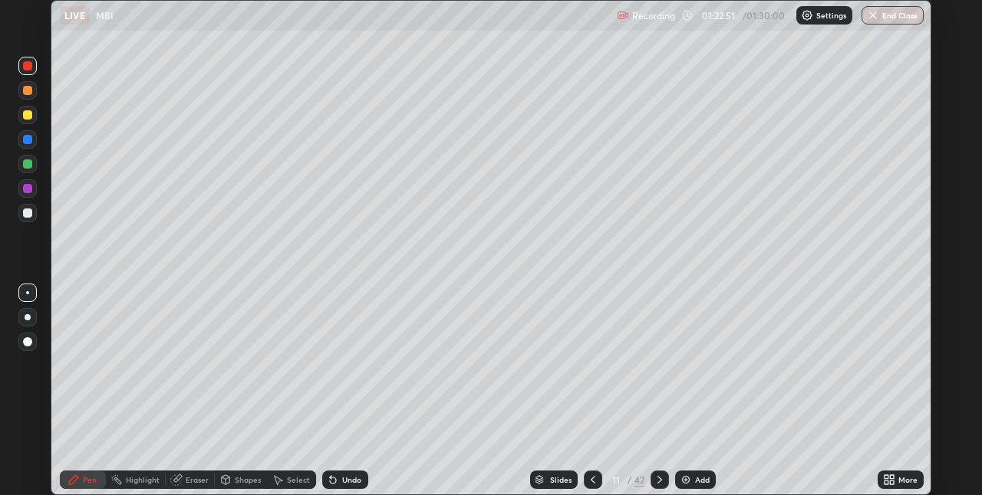
click at [891, 482] on icon at bounding box center [892, 483] width 4 height 4
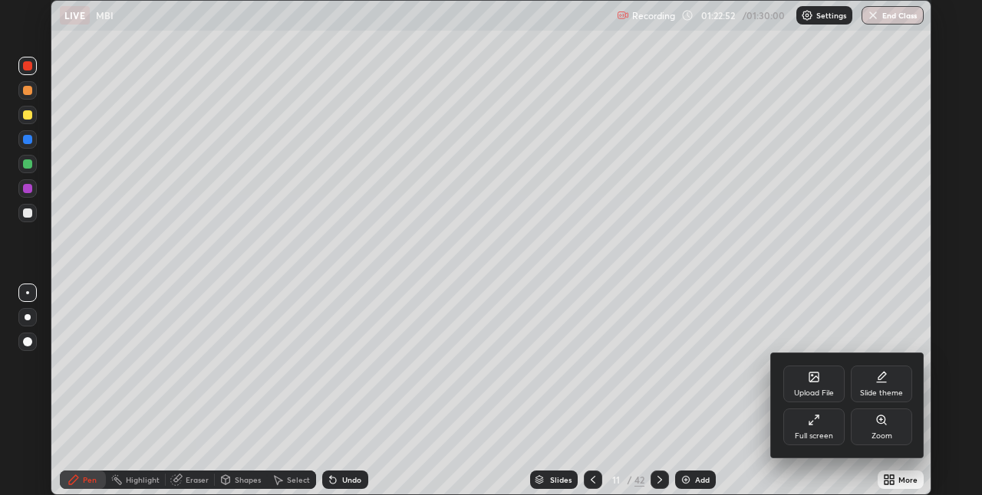
click at [814, 432] on div "Full screen" at bounding box center [813, 436] width 38 height 8
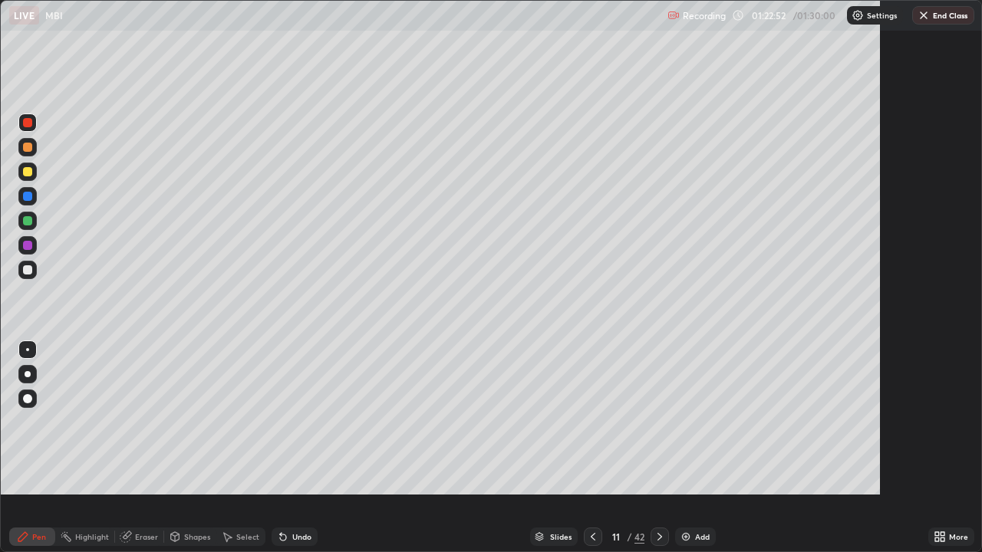
scroll to position [552, 982]
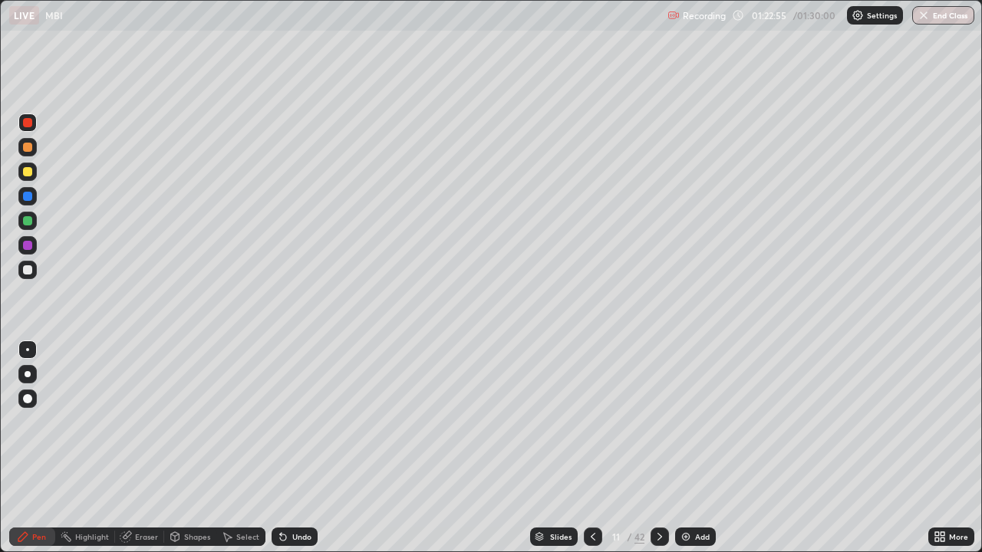
click at [35, 250] on div at bounding box center [27, 245] width 18 height 18
click at [934, 11] on button "End Class" at bounding box center [943, 15] width 62 height 18
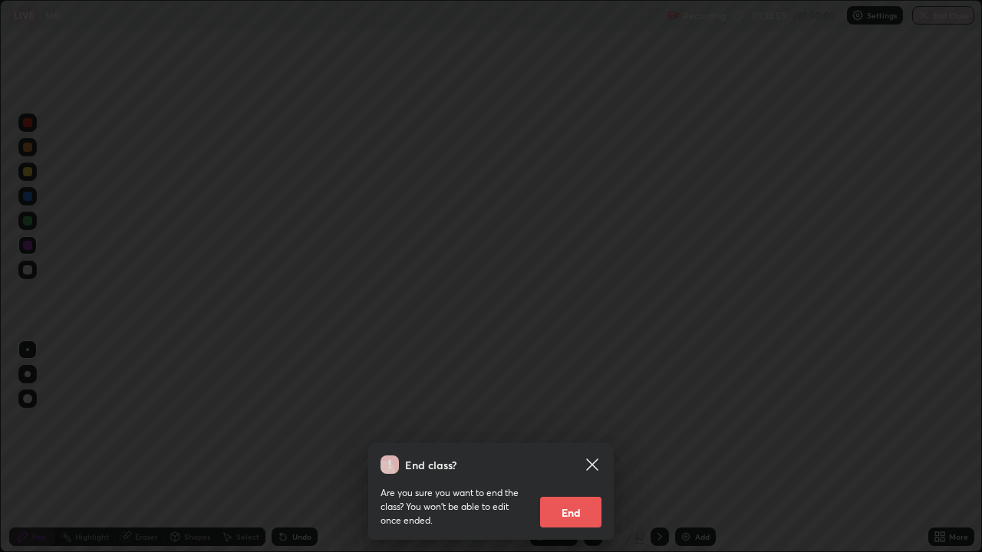
click at [579, 495] on button "End" at bounding box center [570, 512] width 61 height 31
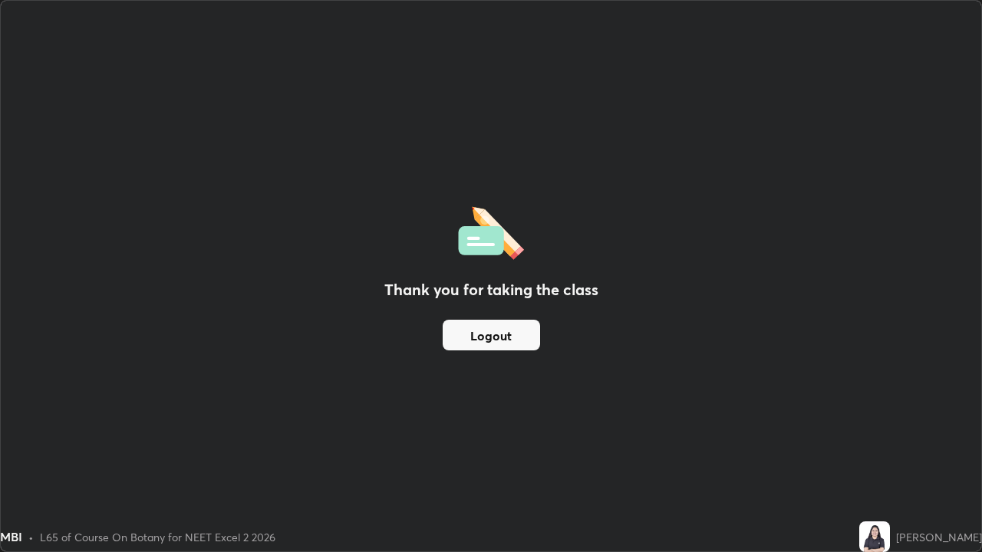
click at [508, 345] on button "Logout" at bounding box center [490, 335] width 97 height 31
click at [505, 344] on button "Logout" at bounding box center [490, 335] width 97 height 31
click at [506, 340] on button "Logout" at bounding box center [490, 335] width 97 height 31
click at [508, 339] on button "Logout" at bounding box center [490, 335] width 97 height 31
